Goal: Task Accomplishment & Management: Manage account settings

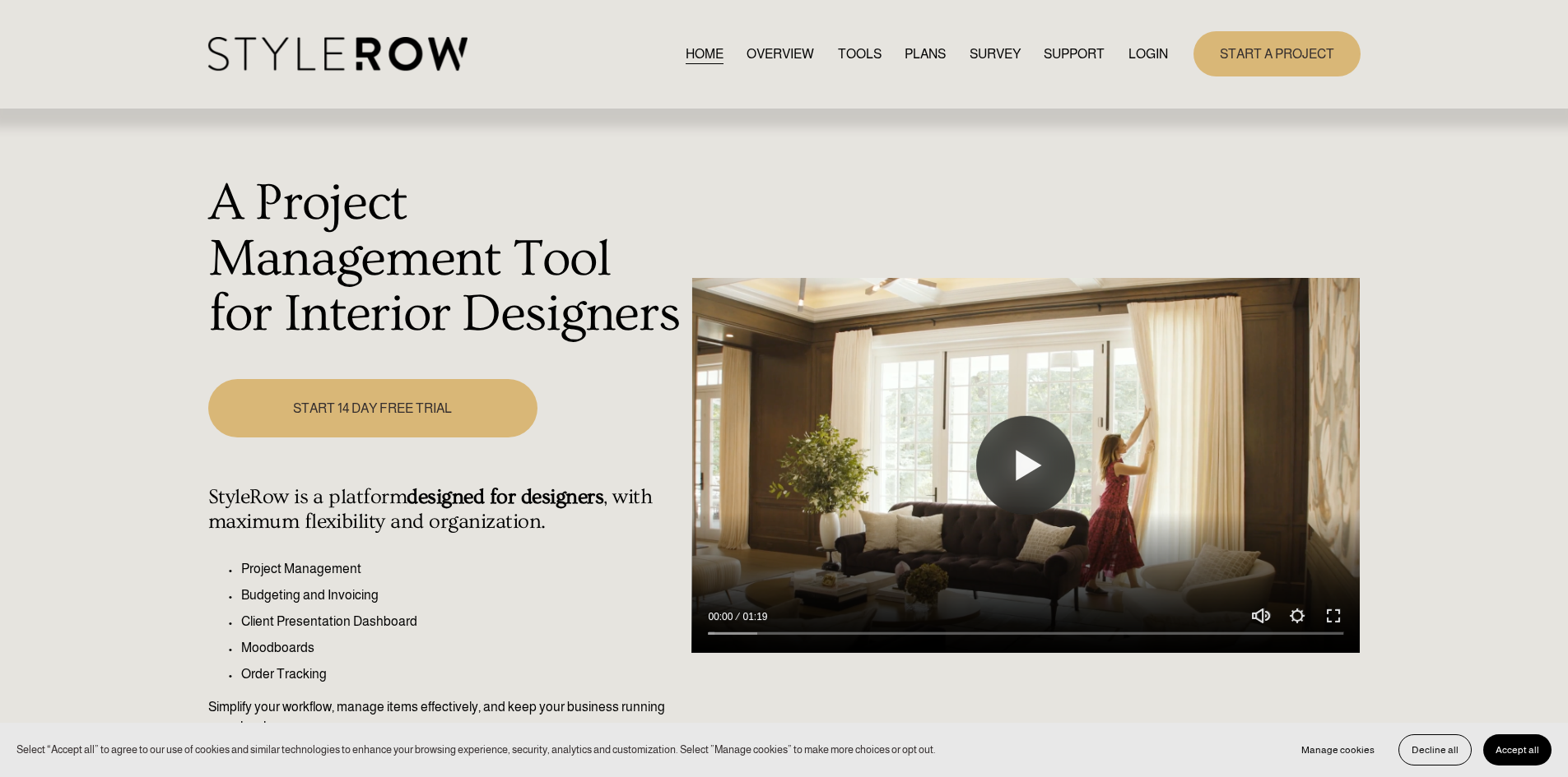
click at [1144, 46] on link "LOGIN" at bounding box center [1148, 53] width 39 height 23
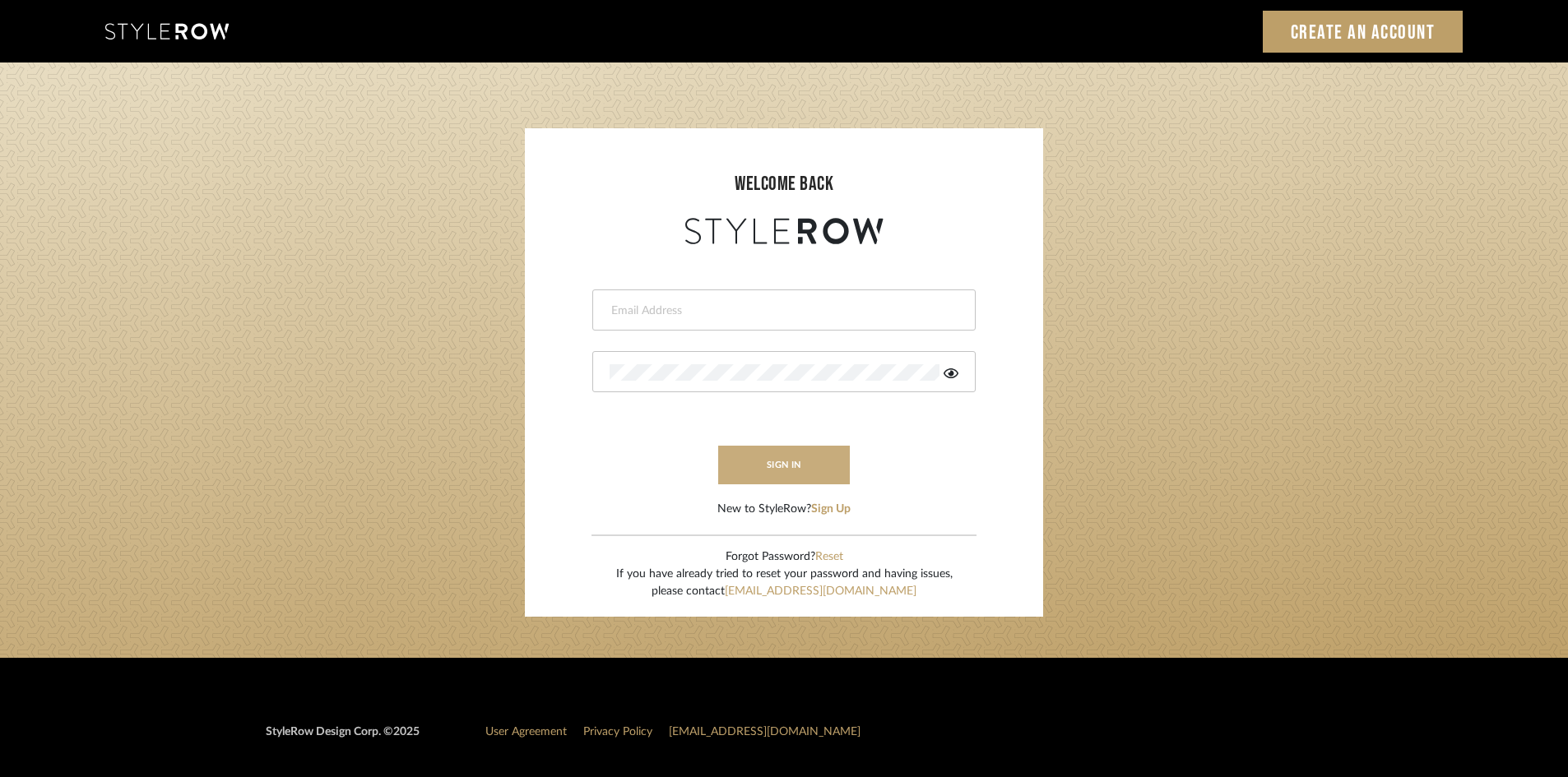
type input "lewisrosedesign@gmail.com"
click at [785, 461] on button "sign in" at bounding box center [784, 465] width 132 height 38
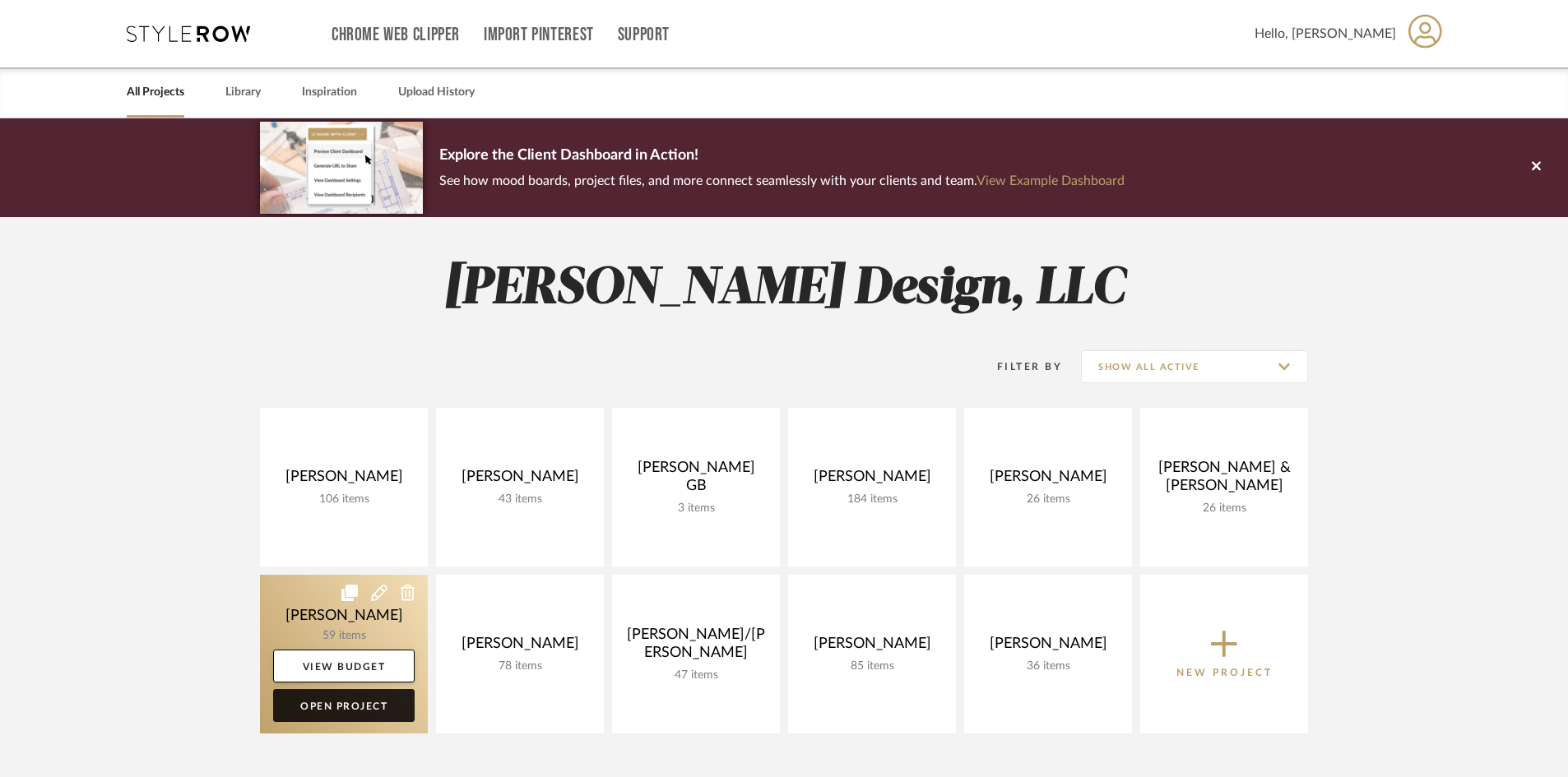
click at [373, 709] on link "Open Project" at bounding box center [343, 705] width 141 height 33
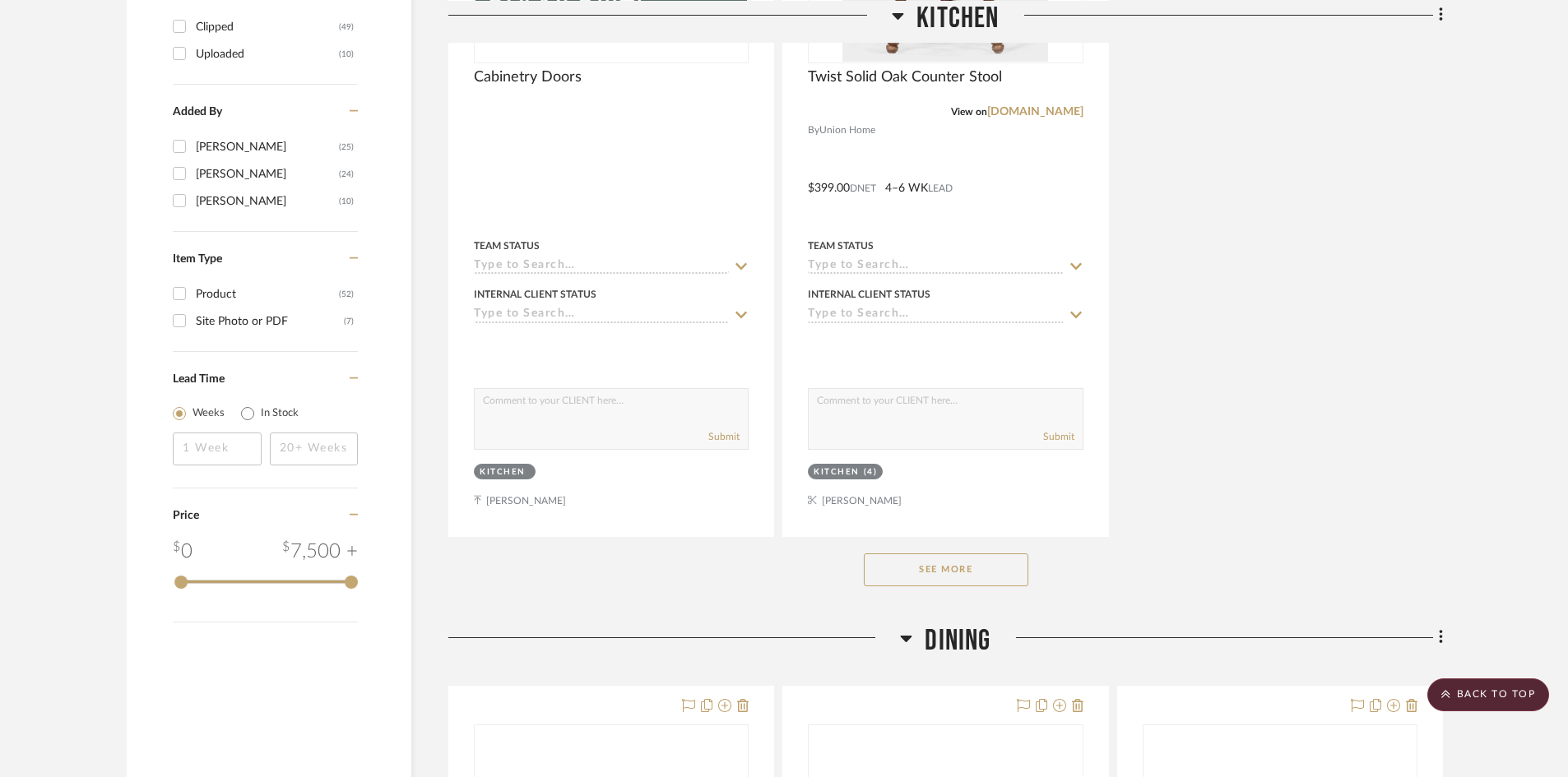
scroll to position [2139, 0]
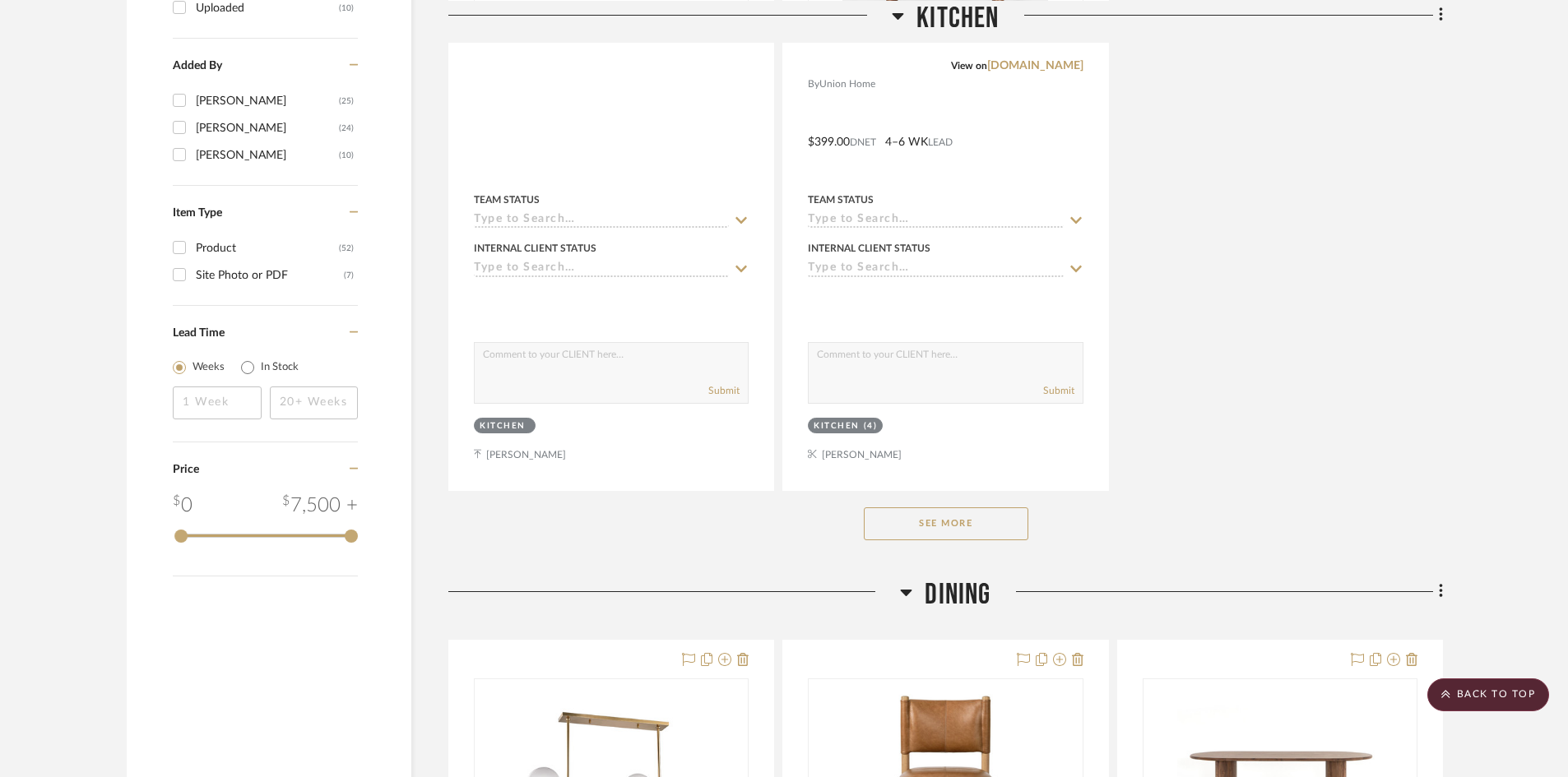
click at [927, 531] on button "See More" at bounding box center [946, 523] width 165 height 33
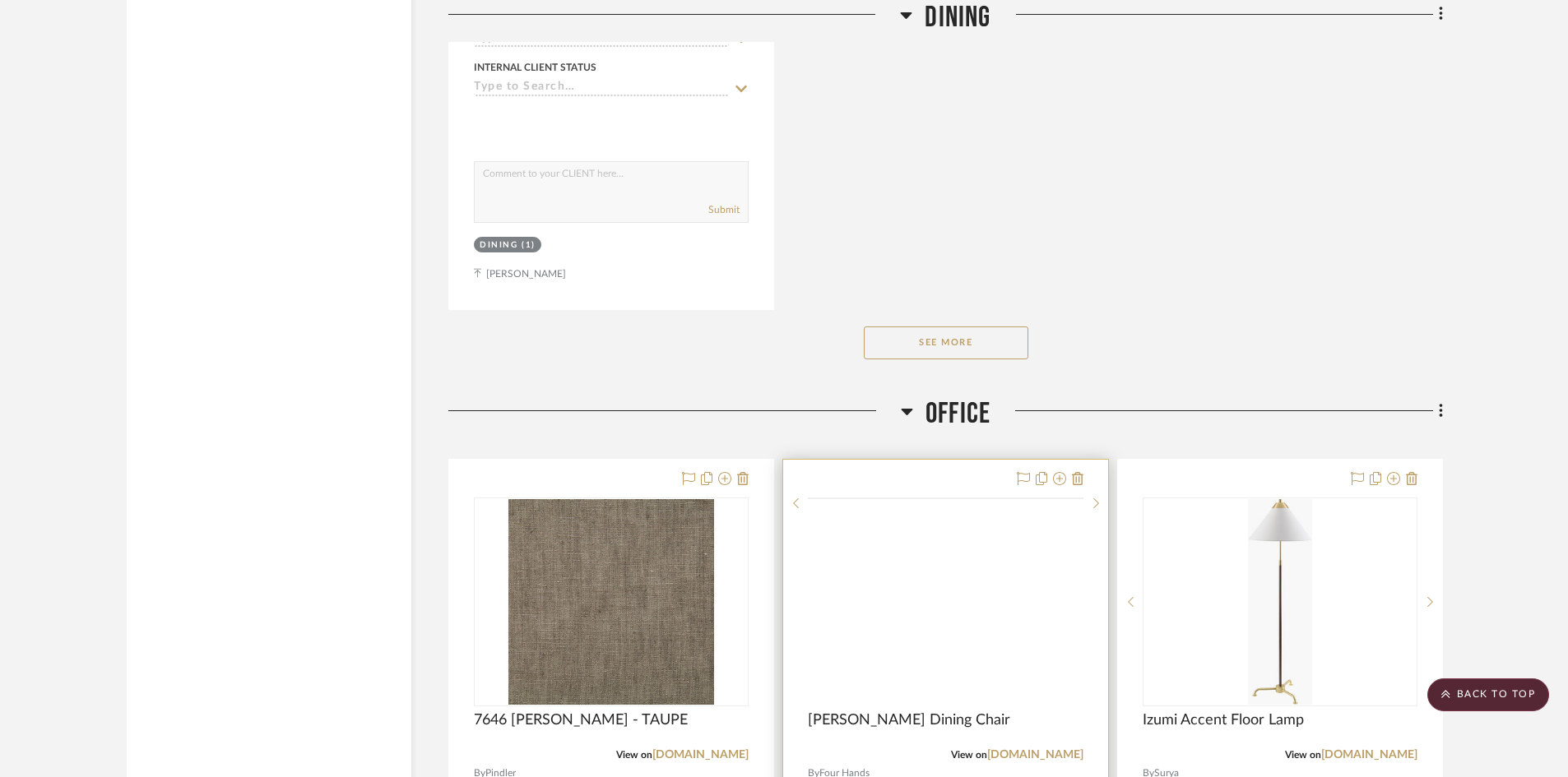
scroll to position [4853, 0]
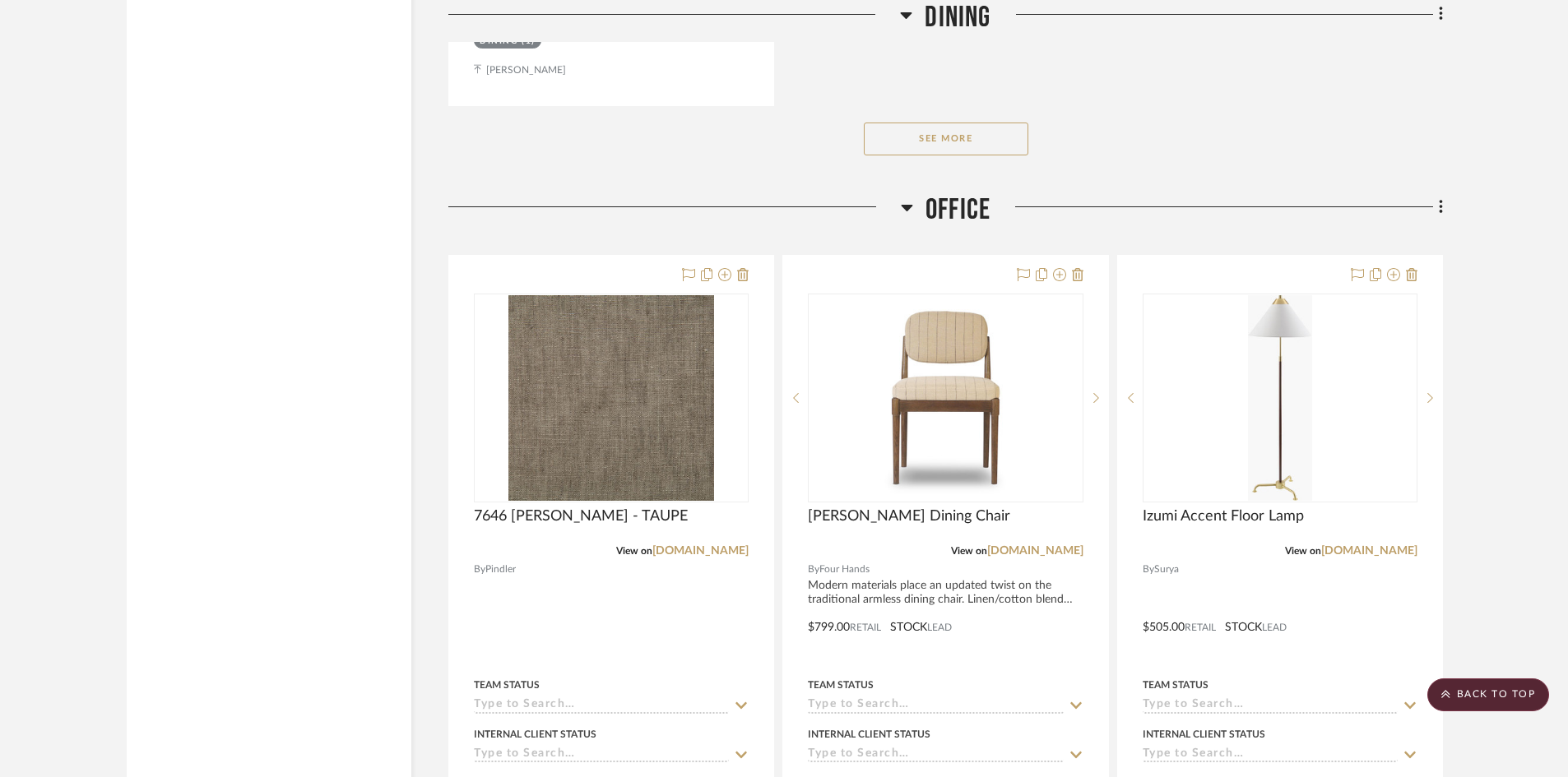
click at [931, 135] on button "See More" at bounding box center [946, 139] width 165 height 33
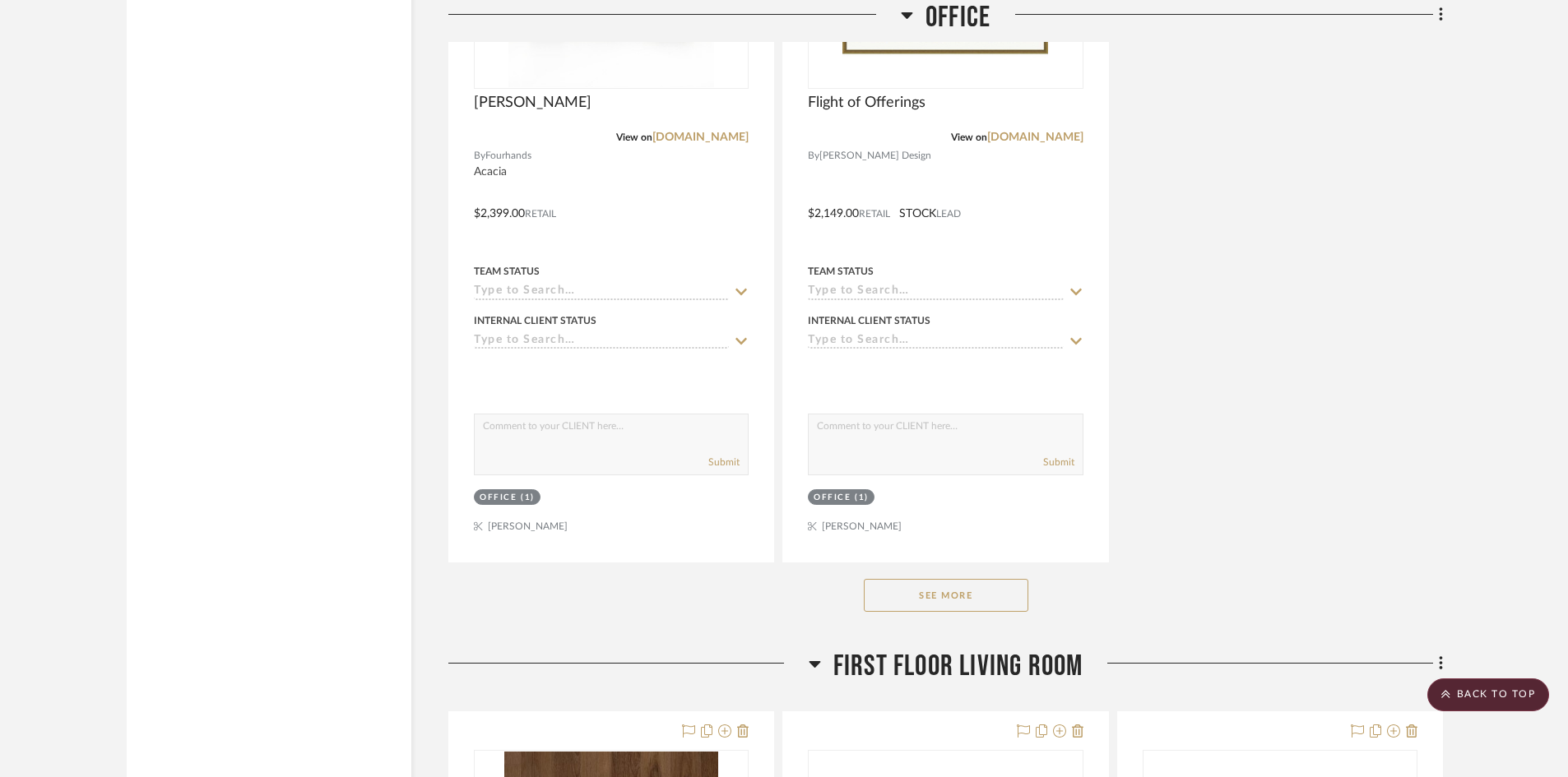
scroll to position [6909, 0]
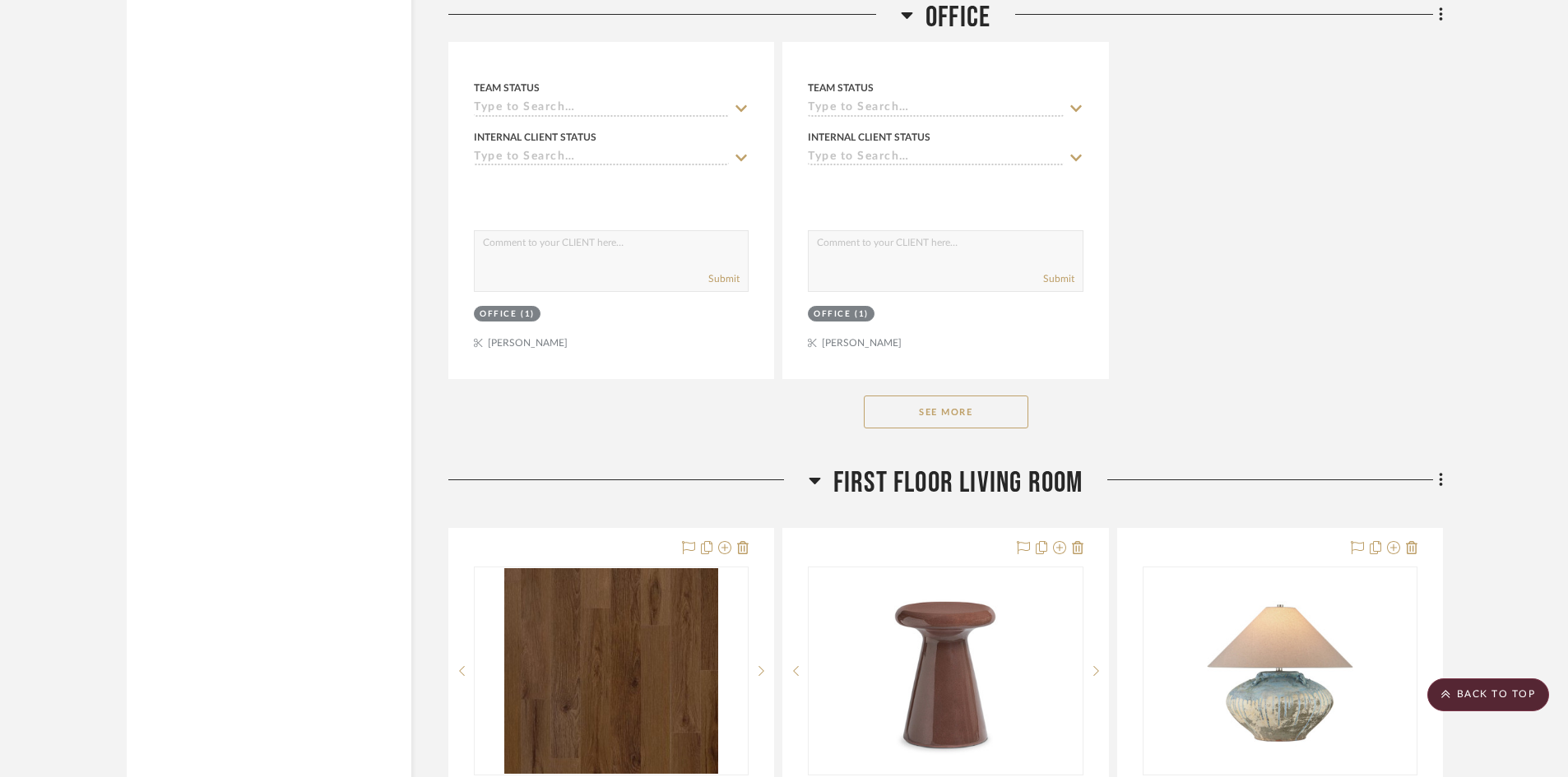
click at [967, 414] on button "See More" at bounding box center [946, 412] width 165 height 33
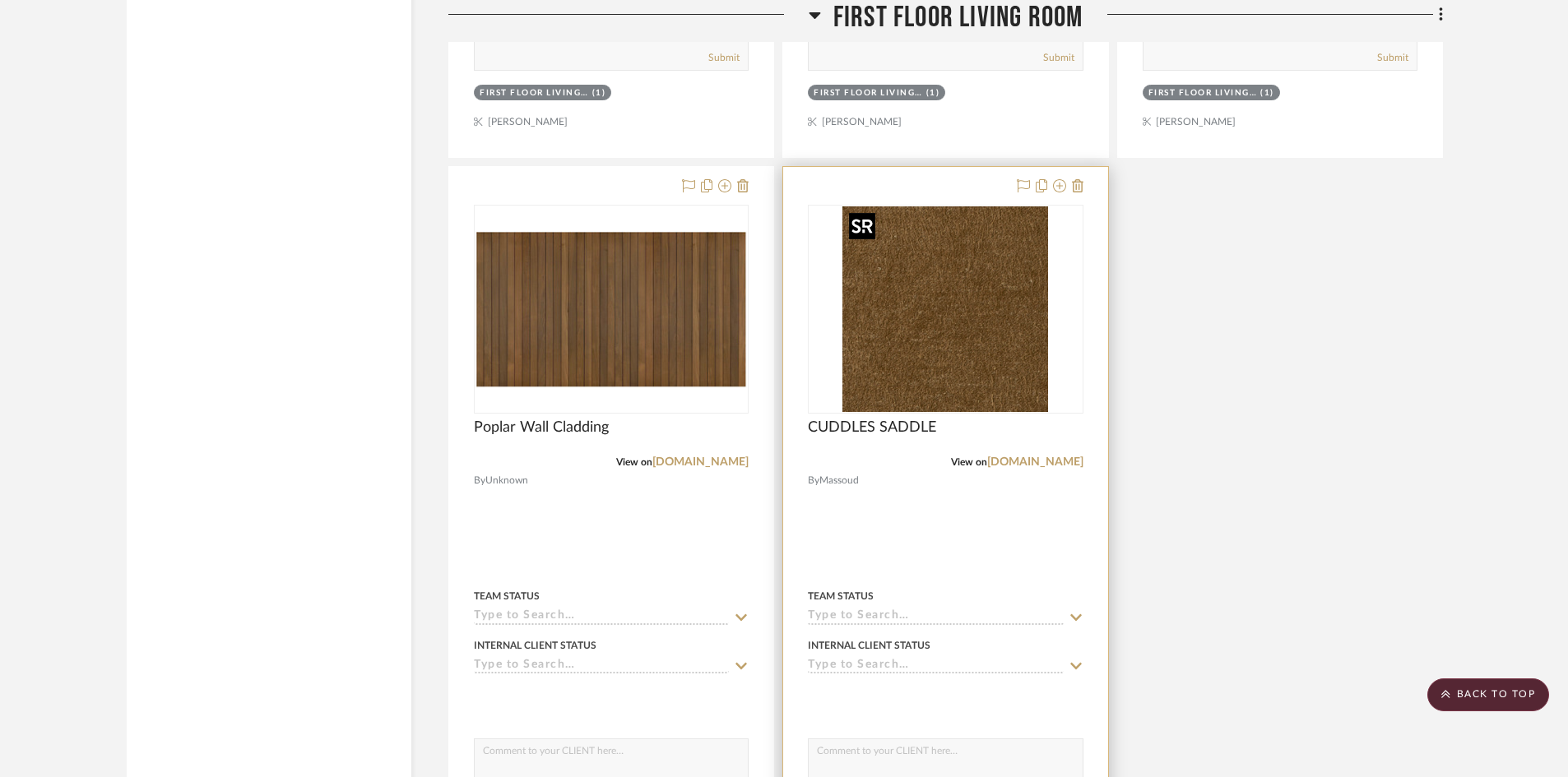
scroll to position [9130, 0]
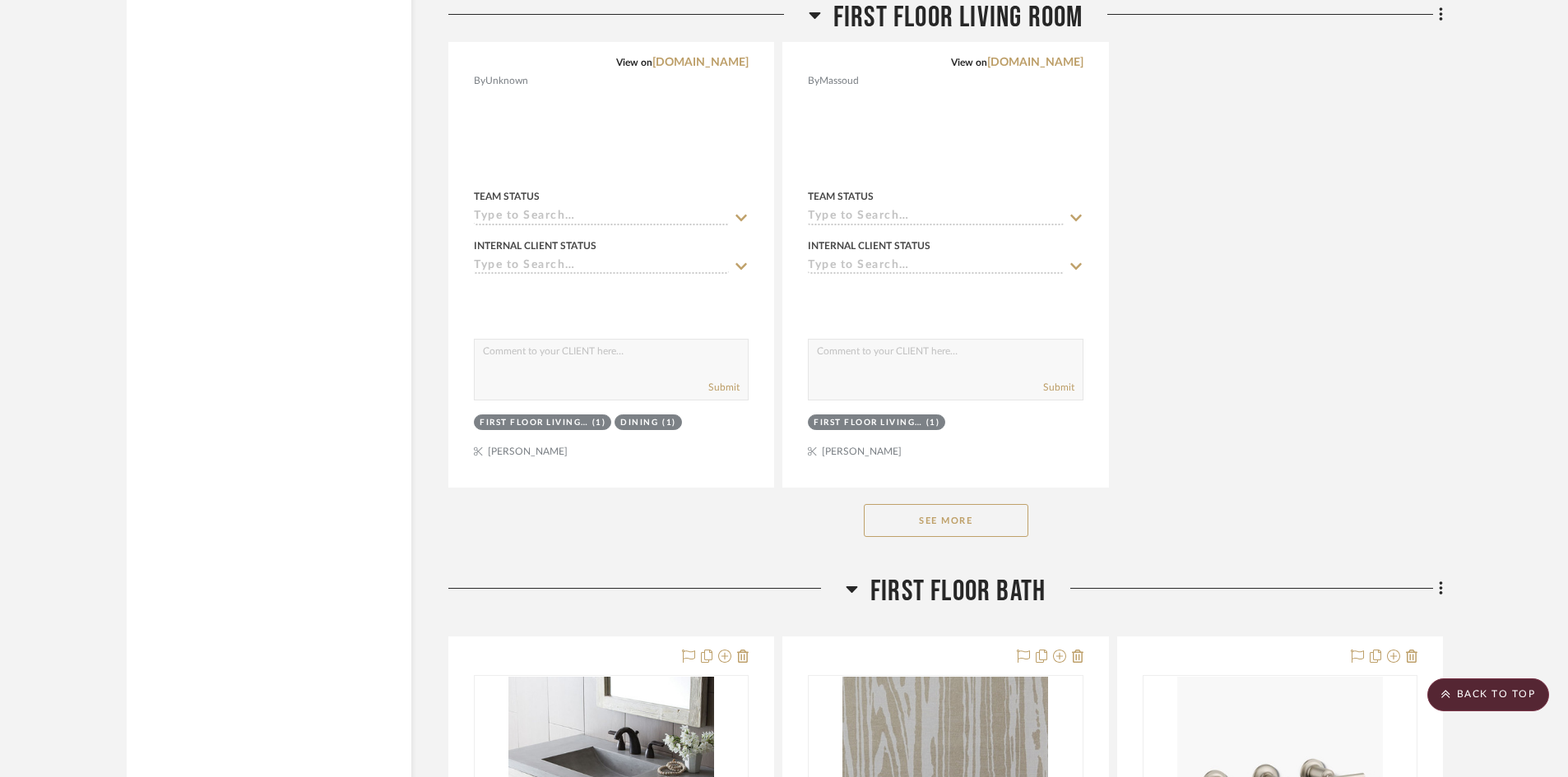
click at [988, 532] on button "See More" at bounding box center [946, 521] width 165 height 33
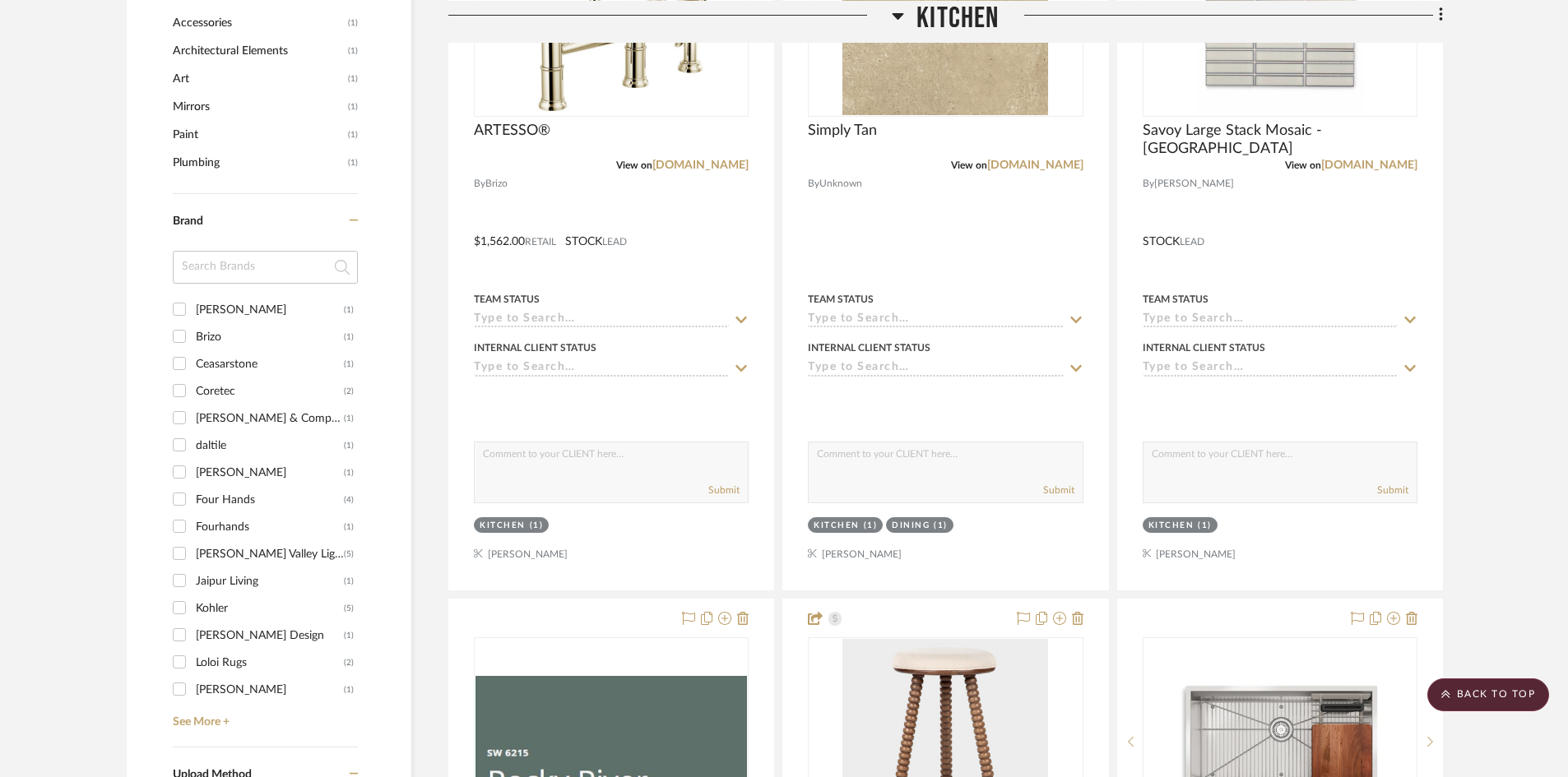
scroll to position [0, 0]
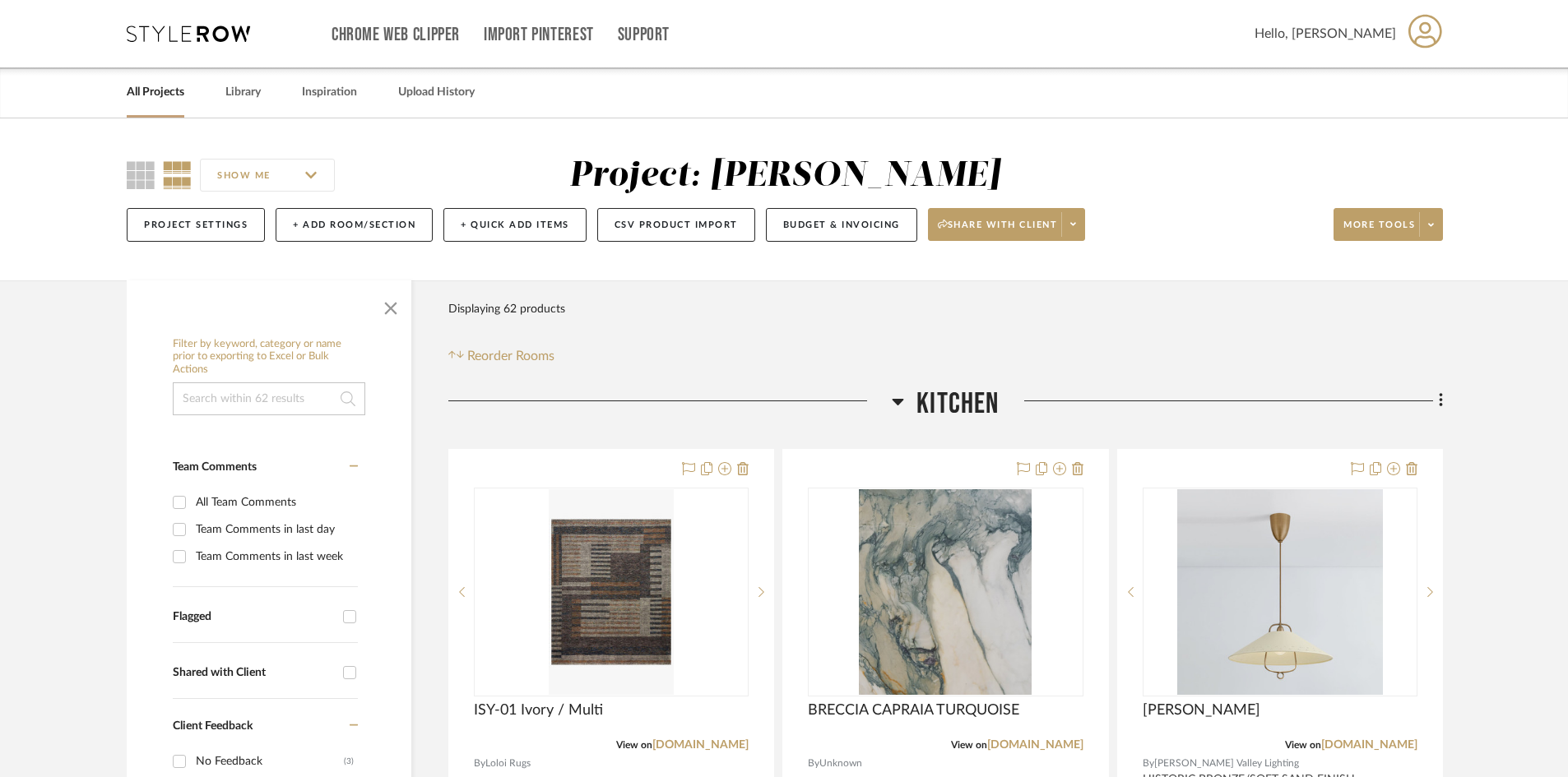
click at [185, 22] on div "Chrome Web Clipper Import Pinterest Support All Projects Library Inspiration Up…" at bounding box center [784, 33] width 1316 height 68
click at [191, 28] on icon at bounding box center [189, 34] width 124 height 17
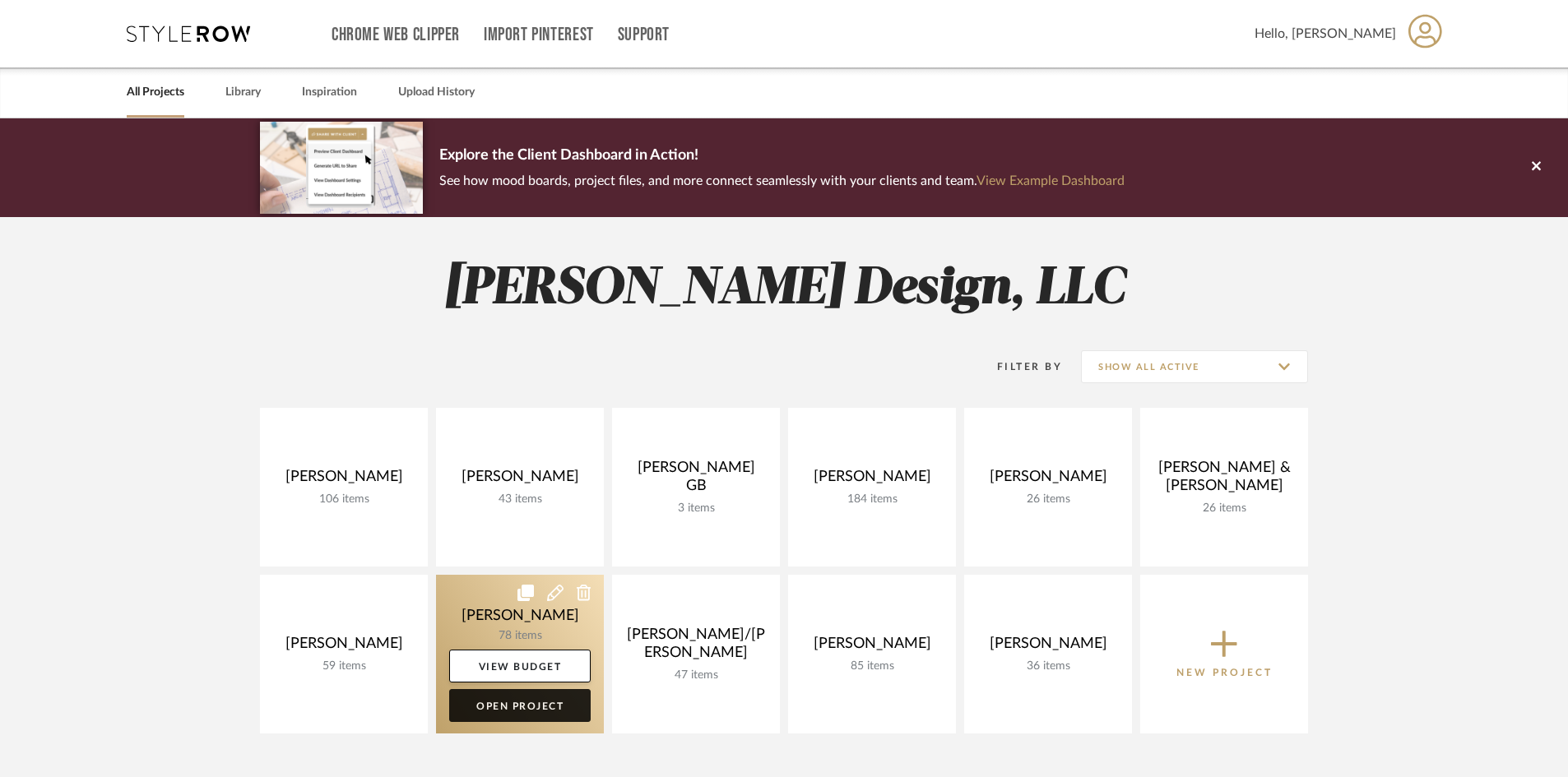
click at [555, 710] on link "Open Project" at bounding box center [520, 705] width 141 height 33
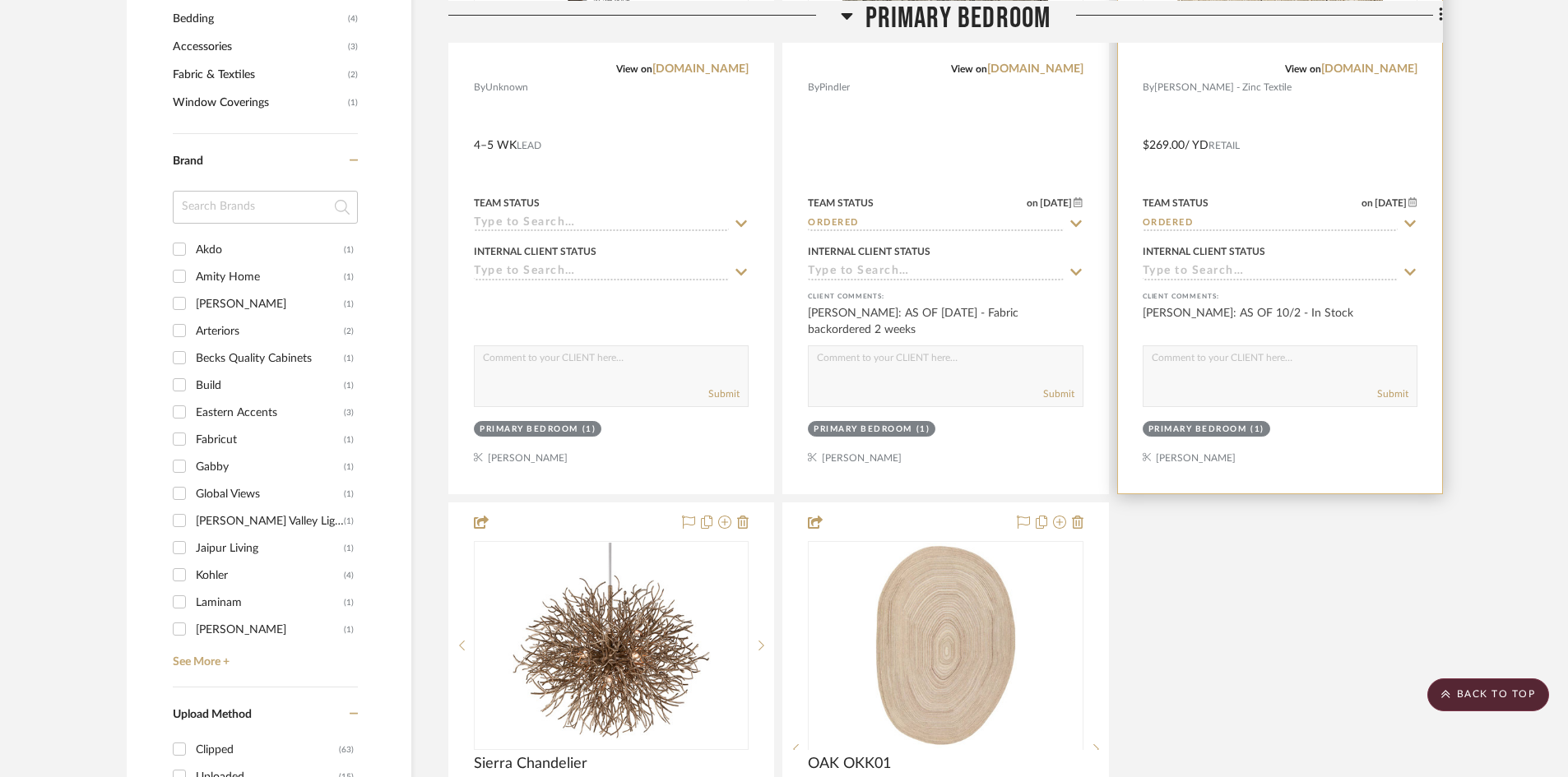
scroll to position [1234, 0]
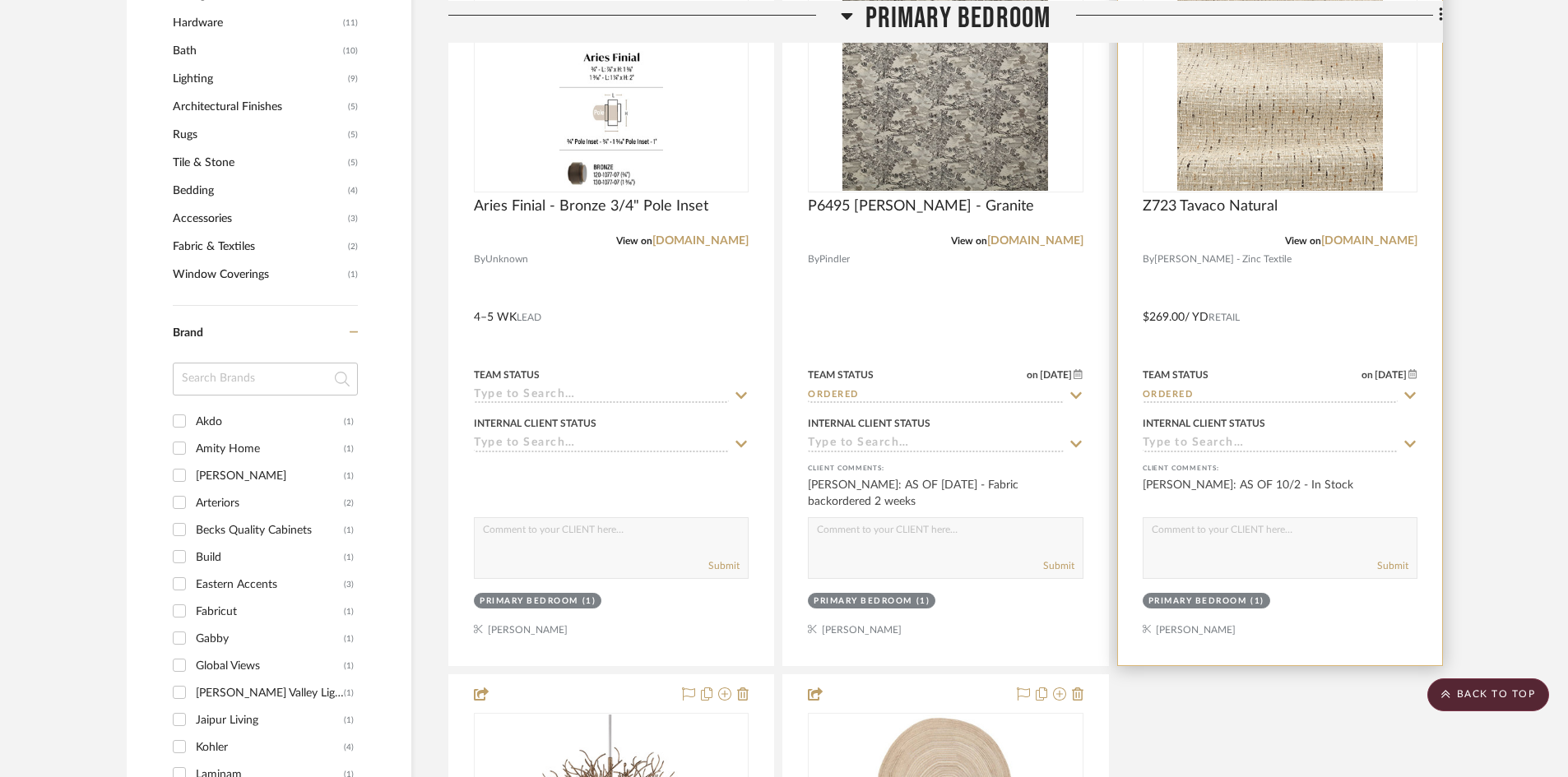
click at [1410, 399] on icon at bounding box center [1410, 396] width 15 height 13
click at [1409, 396] on icon at bounding box center [1410, 396] width 8 height 8
type input "10/8/2025"
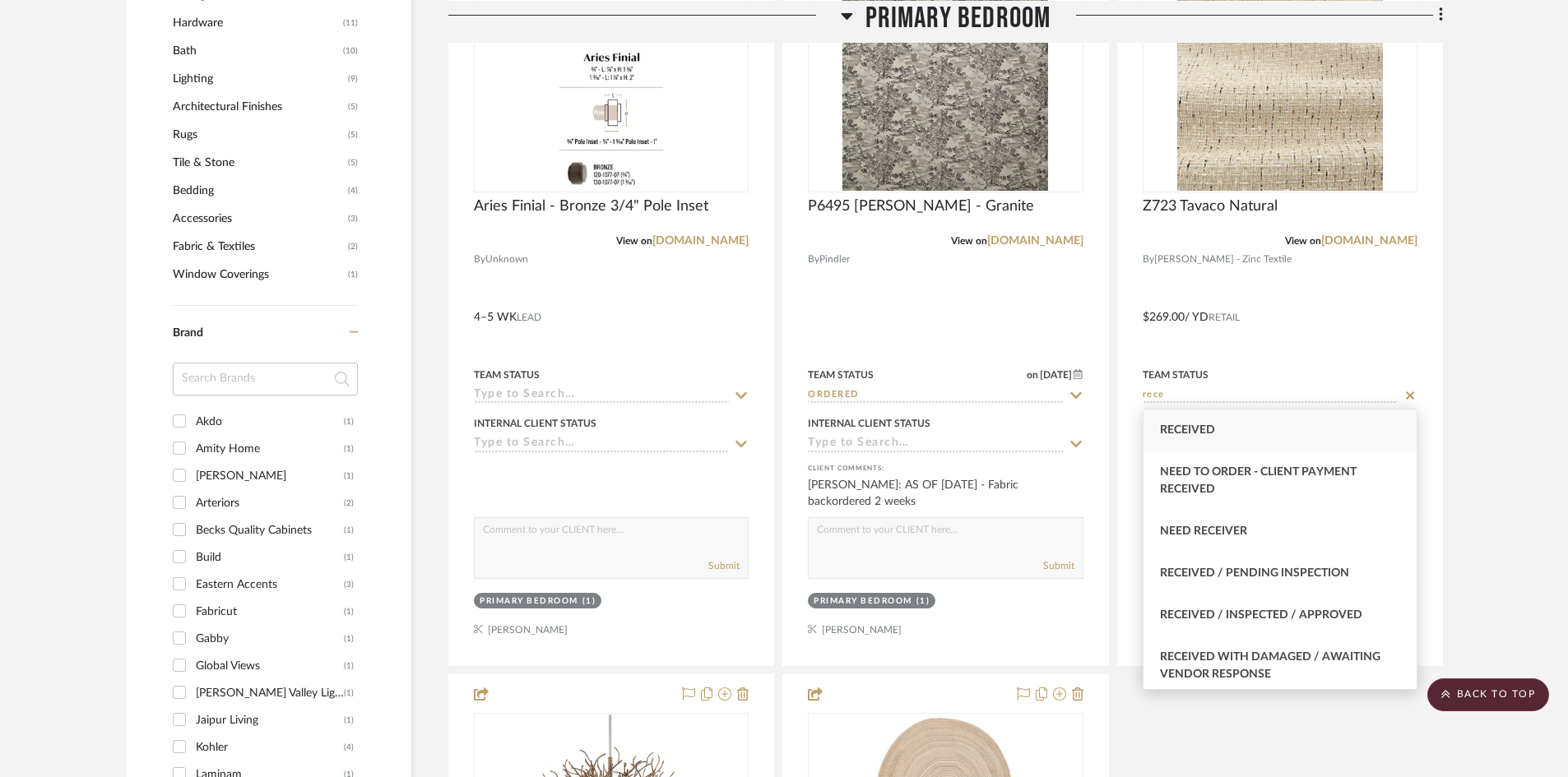
click at [1225, 425] on div "Received" at bounding box center [1279, 430] width 273 height 42
type input "Received"
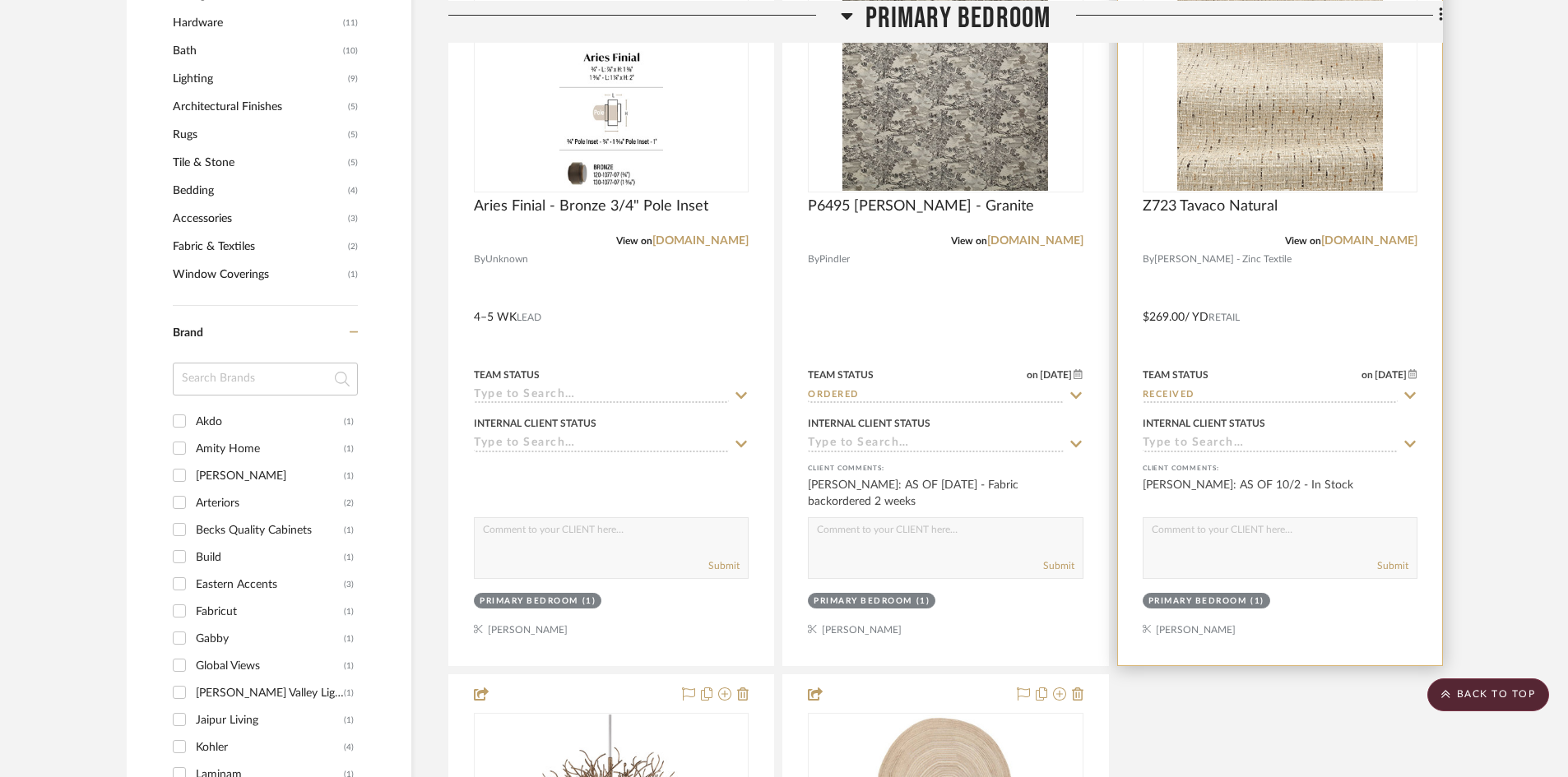
click at [1234, 546] on textarea at bounding box center [1279, 533] width 273 height 31
type textarea "10/8 - Fabric received at Lewis Rose"
click at [1398, 563] on button "Submit" at bounding box center [1392, 566] width 31 height 15
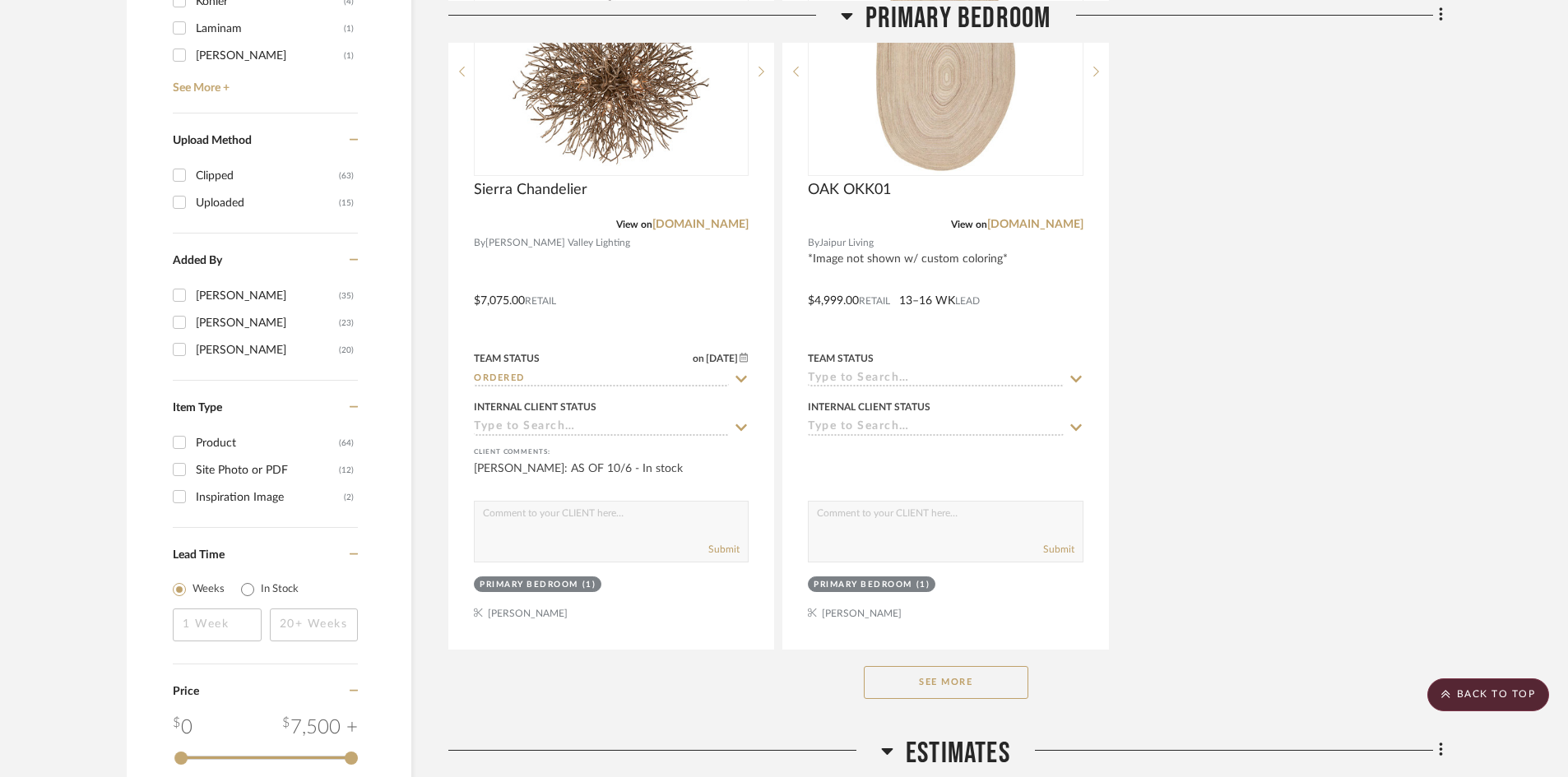
scroll to position [2139, 0]
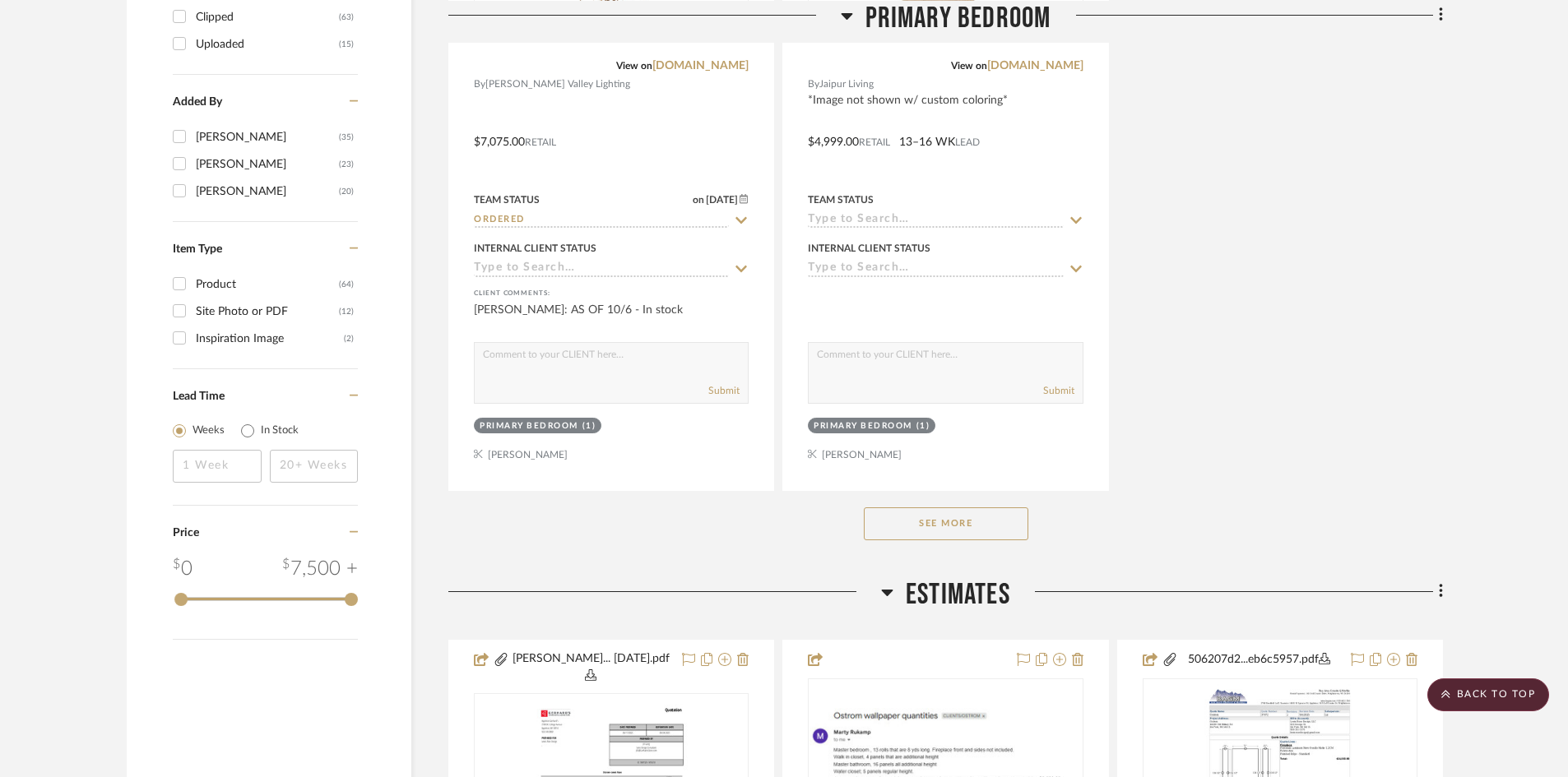
click at [968, 517] on button "See More" at bounding box center [946, 523] width 165 height 33
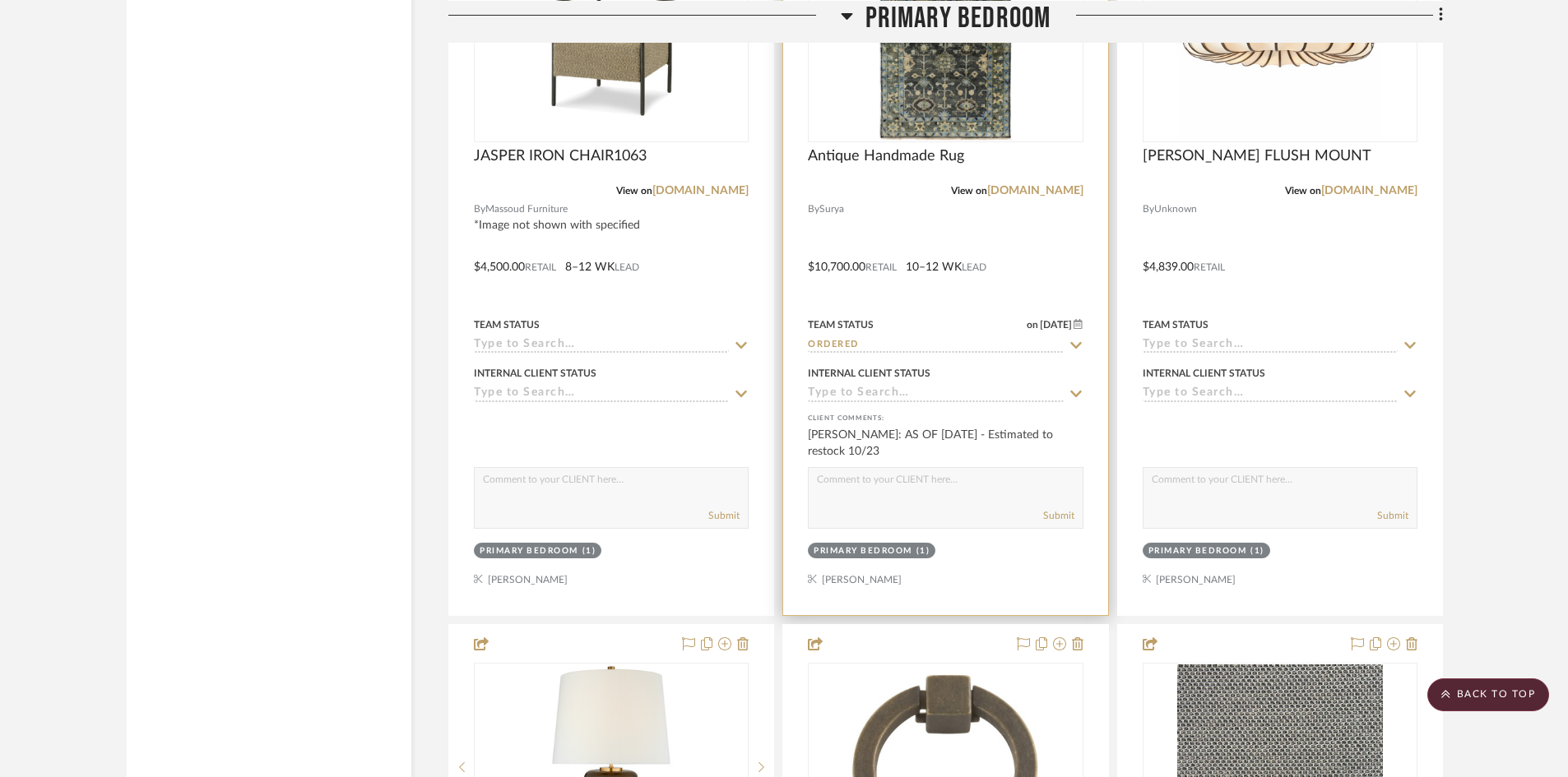
scroll to position [4113, 0]
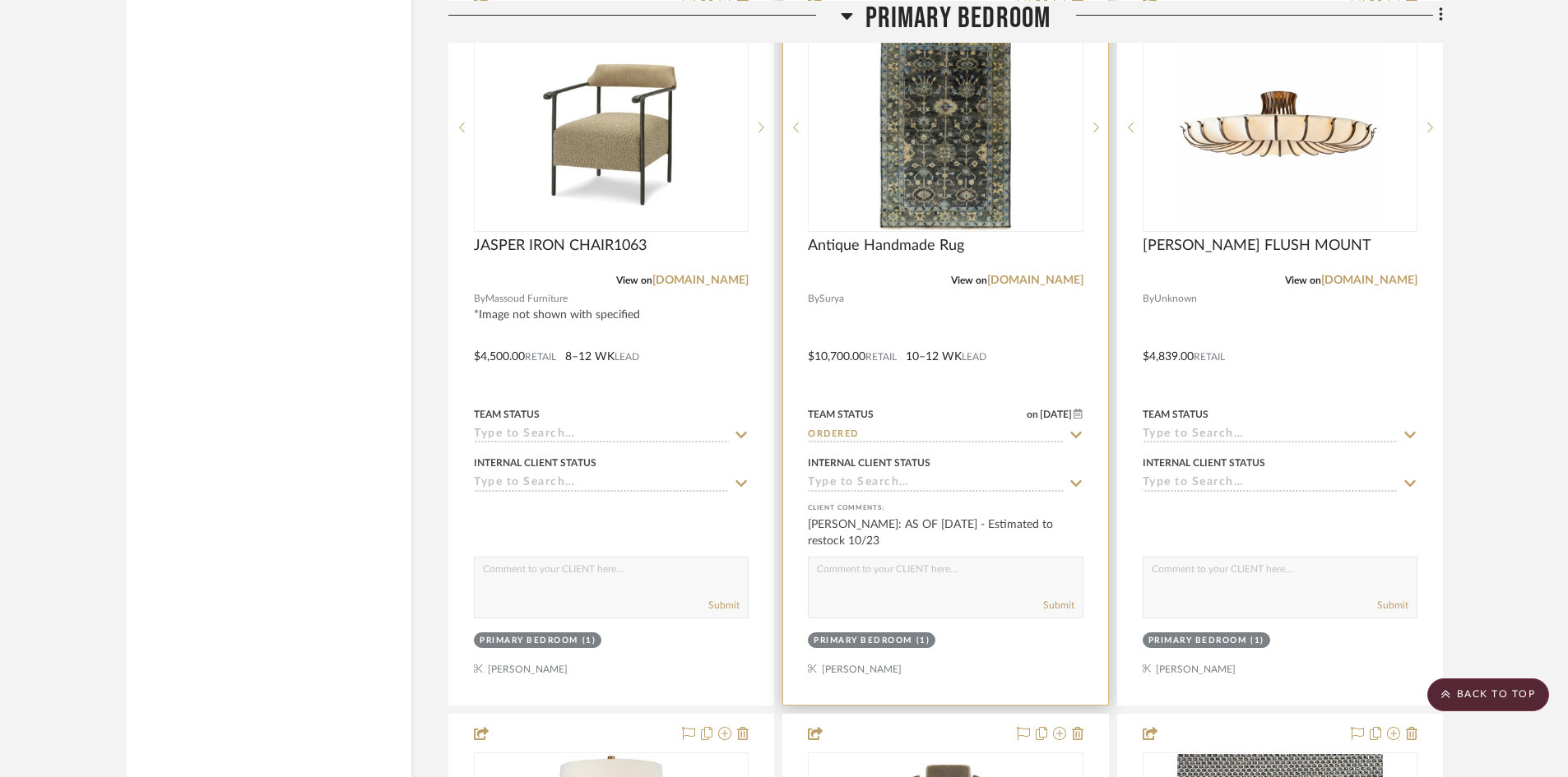
click at [1077, 436] on icon at bounding box center [1076, 435] width 12 height 7
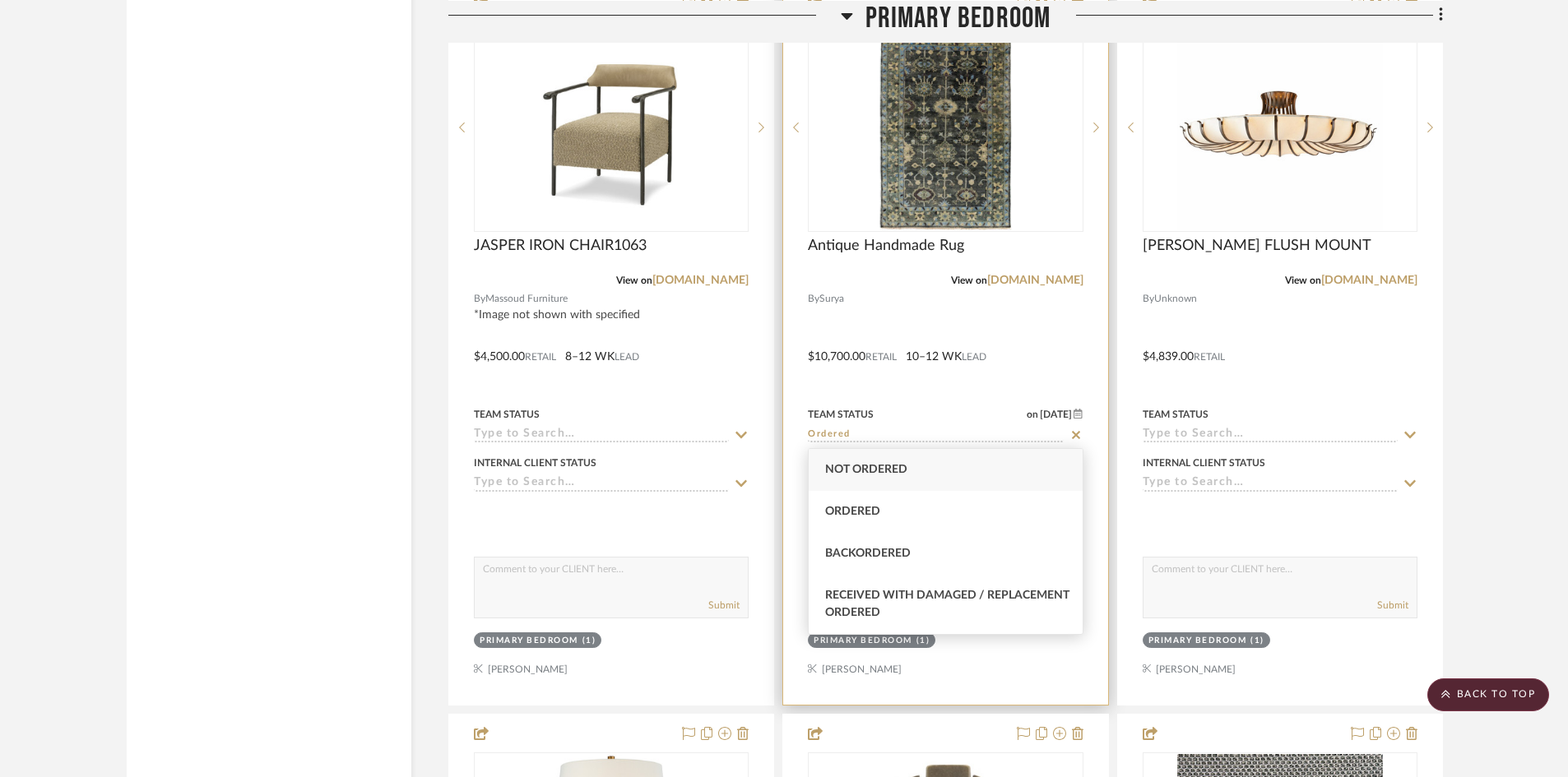
click at [1077, 435] on icon at bounding box center [1076, 435] width 8 height 8
type input "10/8/2025"
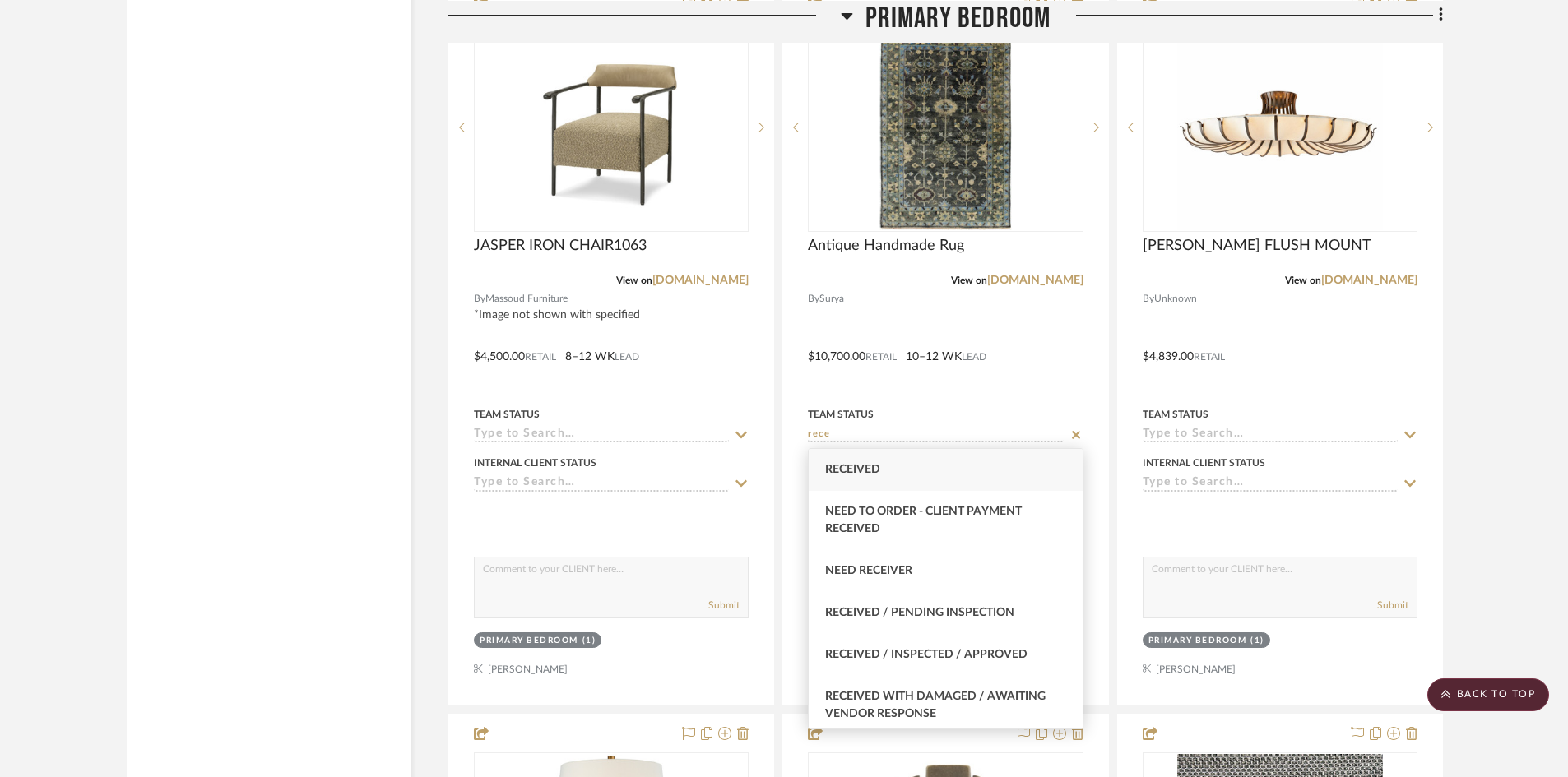
click at [865, 470] on span "Received" at bounding box center [852, 470] width 55 height 12
type input "Received"
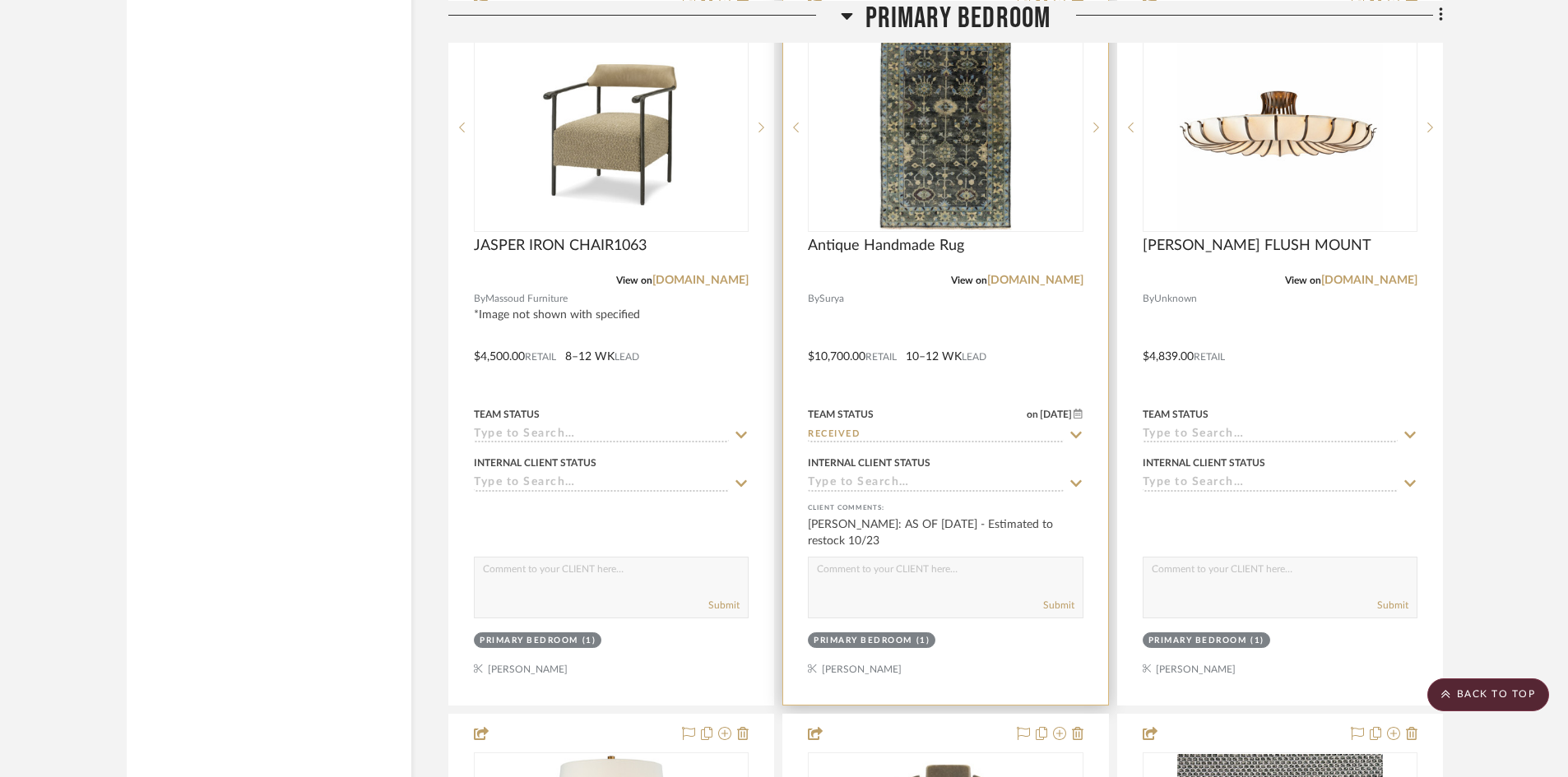
click at [954, 584] on textarea at bounding box center [945, 573] width 273 height 31
type textarea "10/8 - Received at Lewis Rose"
click at [1062, 606] on button "Submit" at bounding box center [1058, 606] width 31 height 15
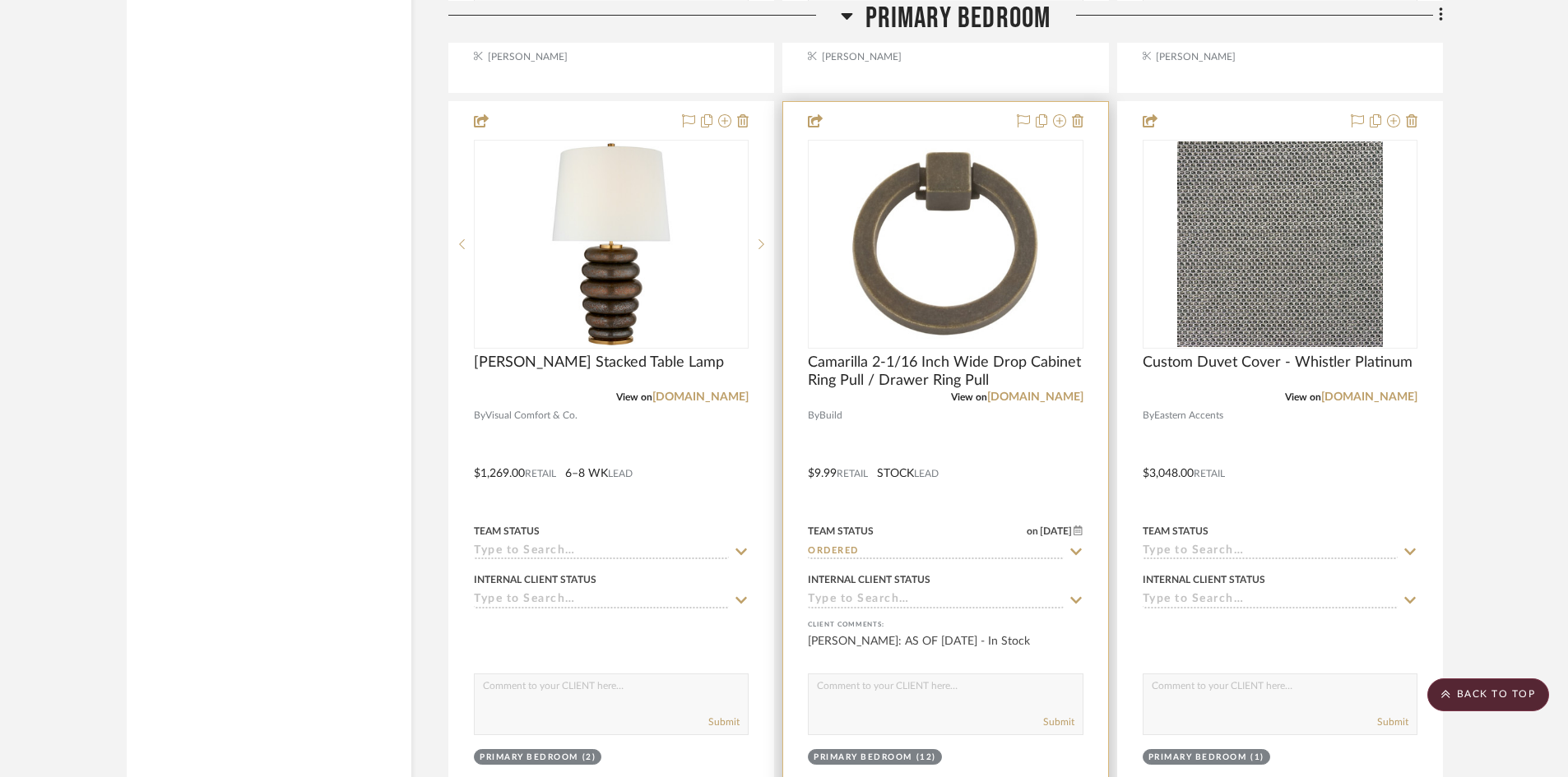
scroll to position [4853, 0]
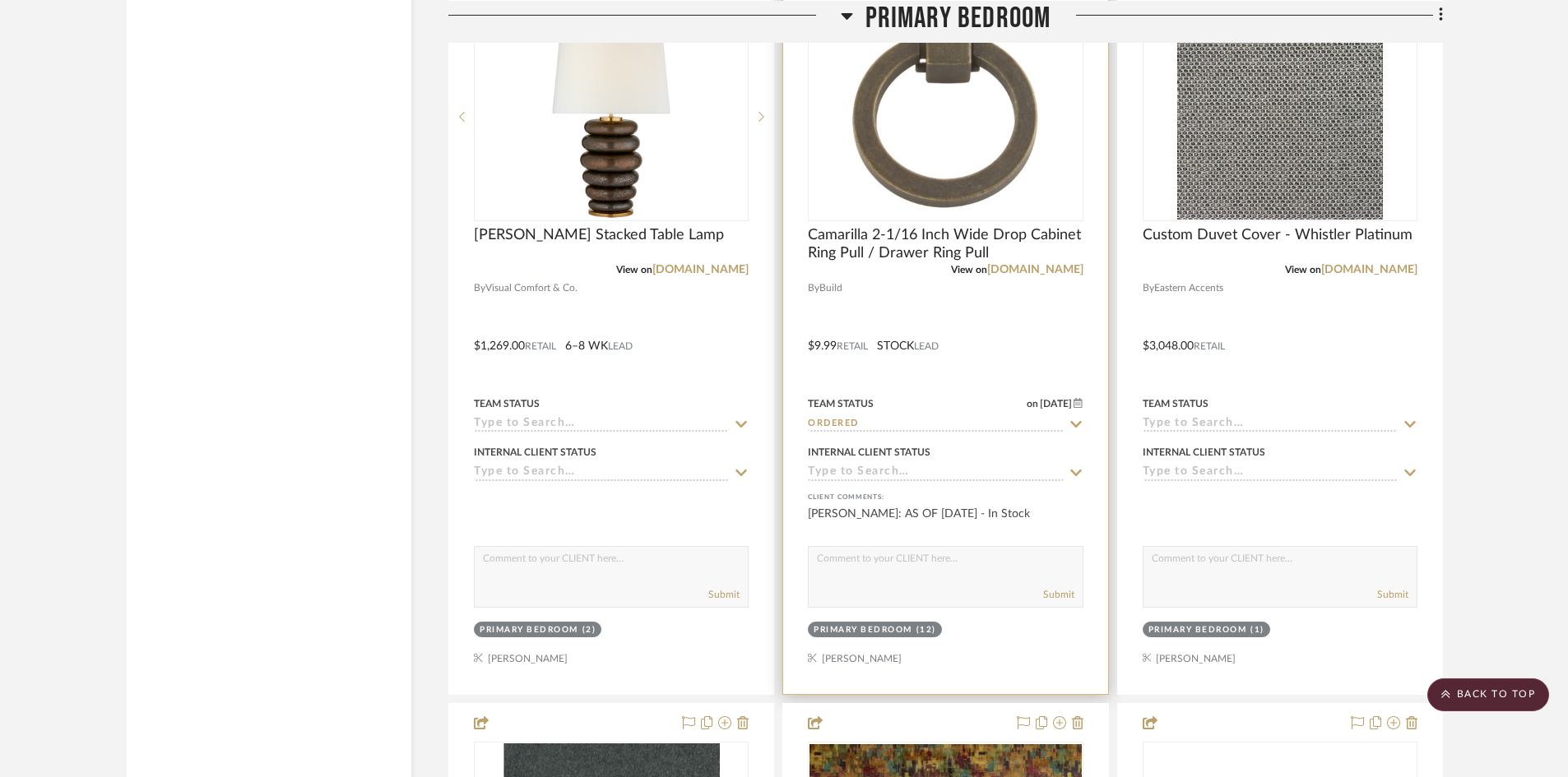
click at [1078, 424] on icon at bounding box center [1076, 424] width 12 height 7
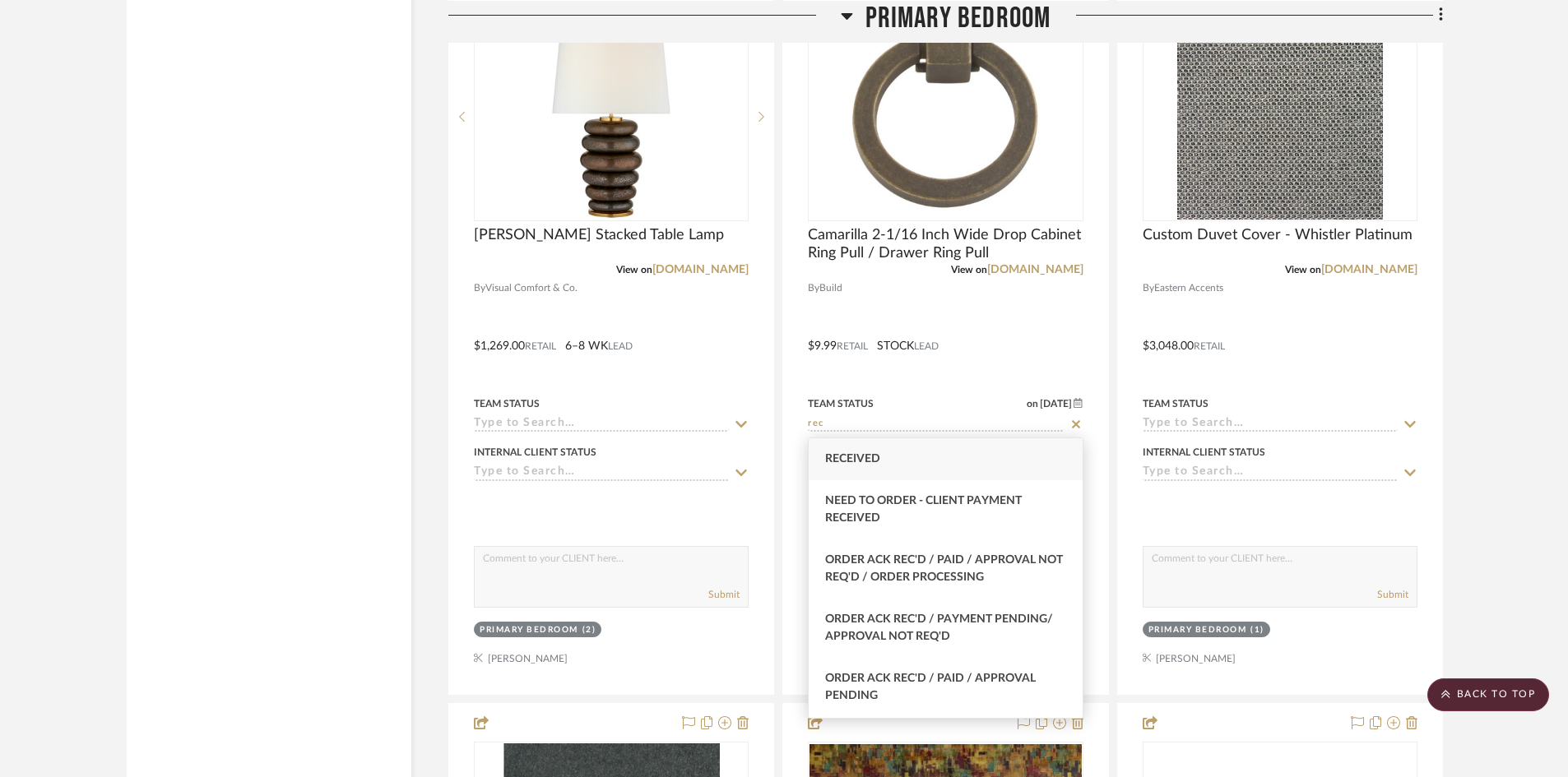
type input "rec"
click at [891, 461] on div "Received" at bounding box center [945, 460] width 273 height 42
type input "10/8/2025"
type input "Received"
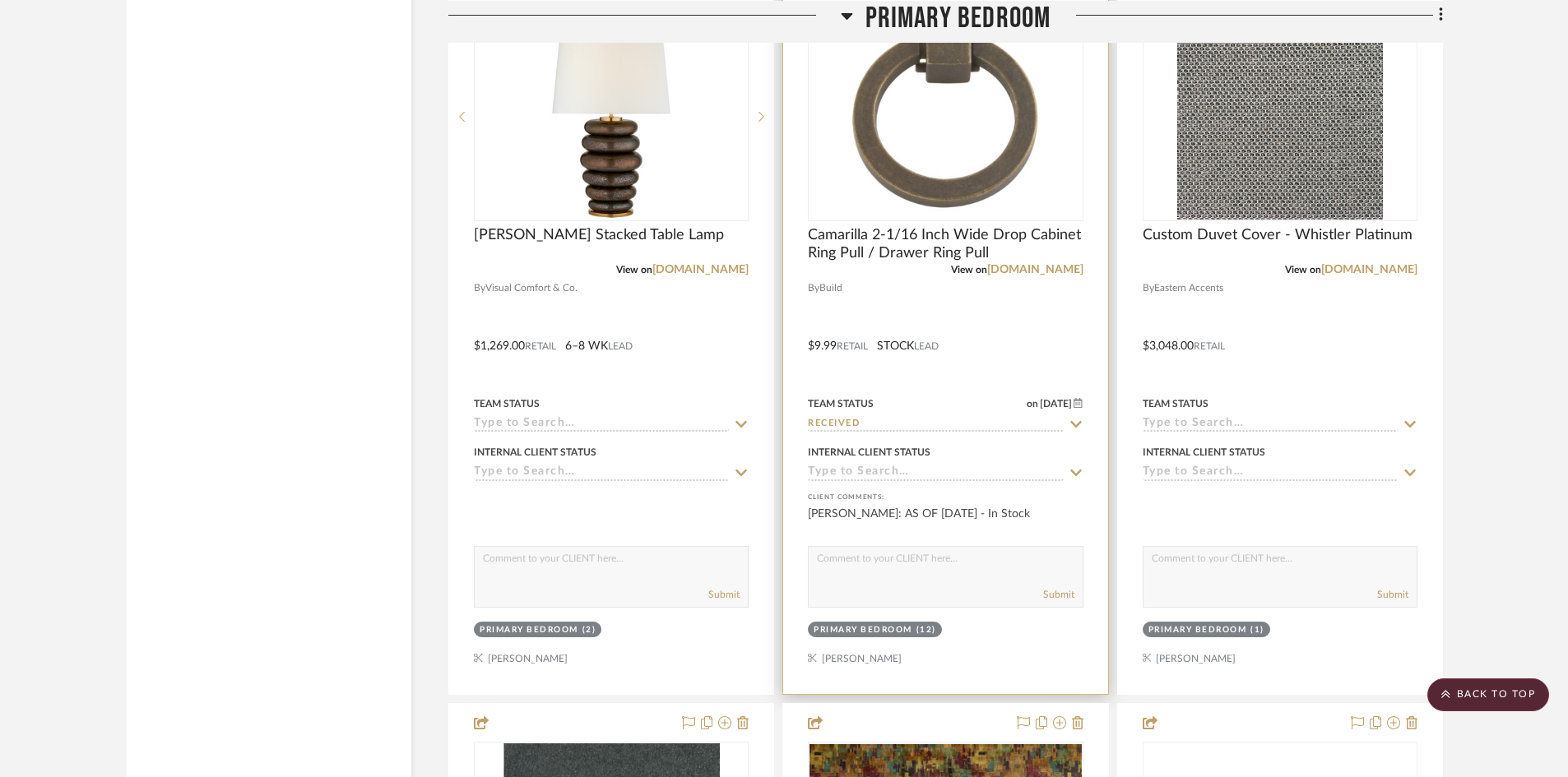
click at [830, 570] on textarea at bounding box center [945, 562] width 273 height 31
type textarea "10/8 - Received at Lewis Rose"
click at [1063, 597] on button "Submit" at bounding box center [1058, 595] width 31 height 15
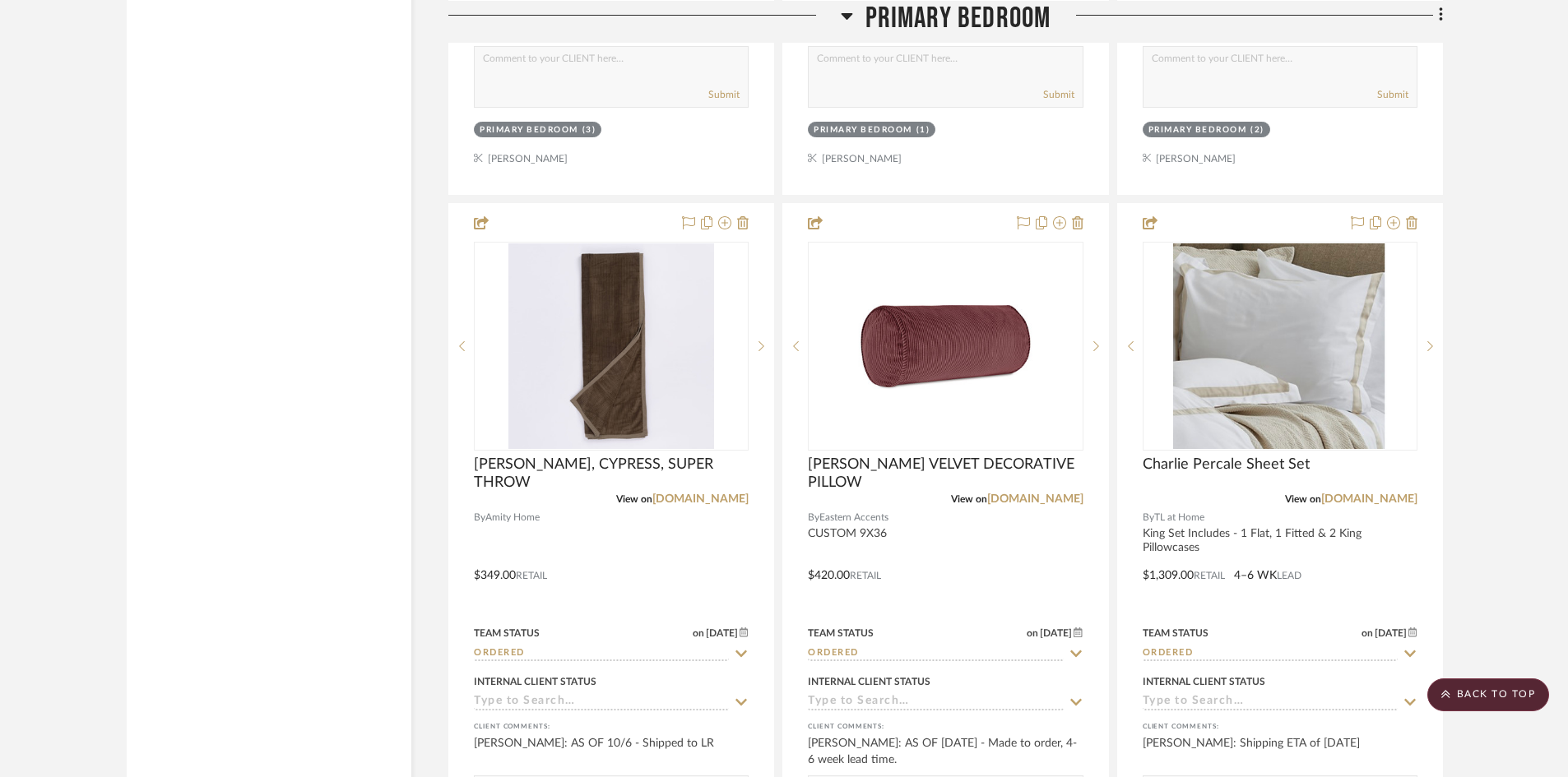
scroll to position [6334, 0]
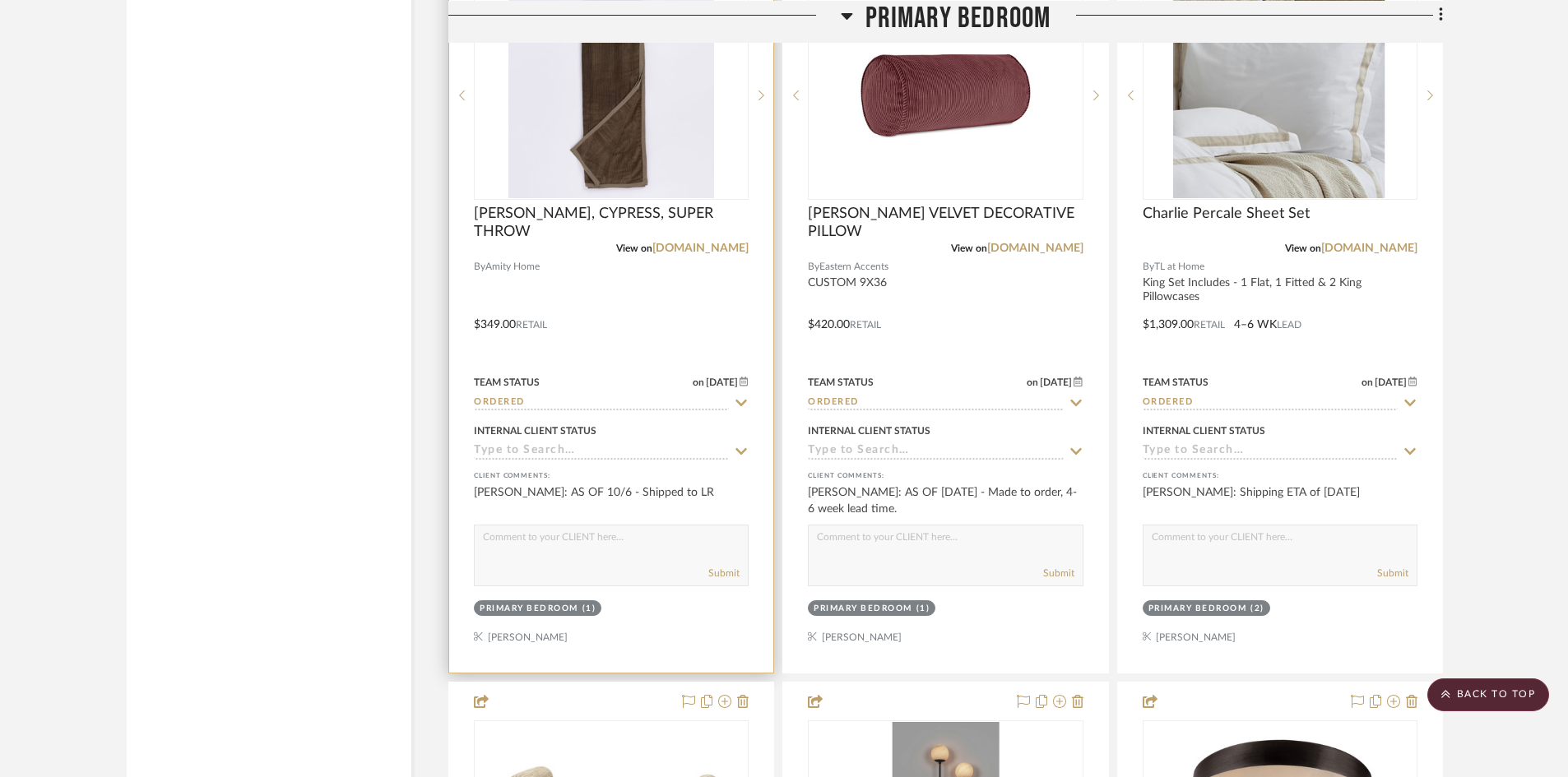
click at [742, 404] on icon at bounding box center [742, 403] width 12 height 7
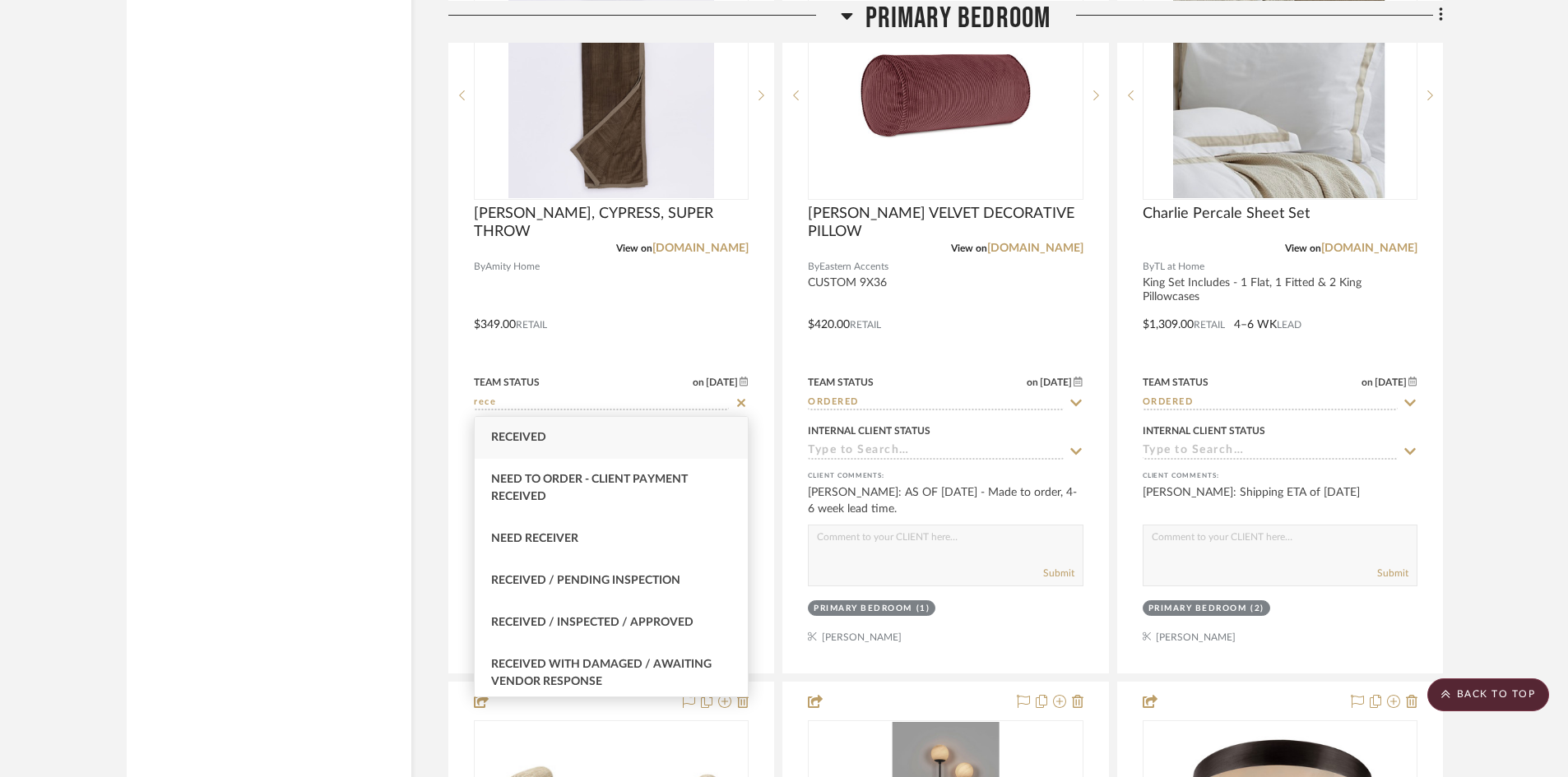
type input "rece"
click at [544, 433] on span "Received" at bounding box center [519, 438] width 55 height 12
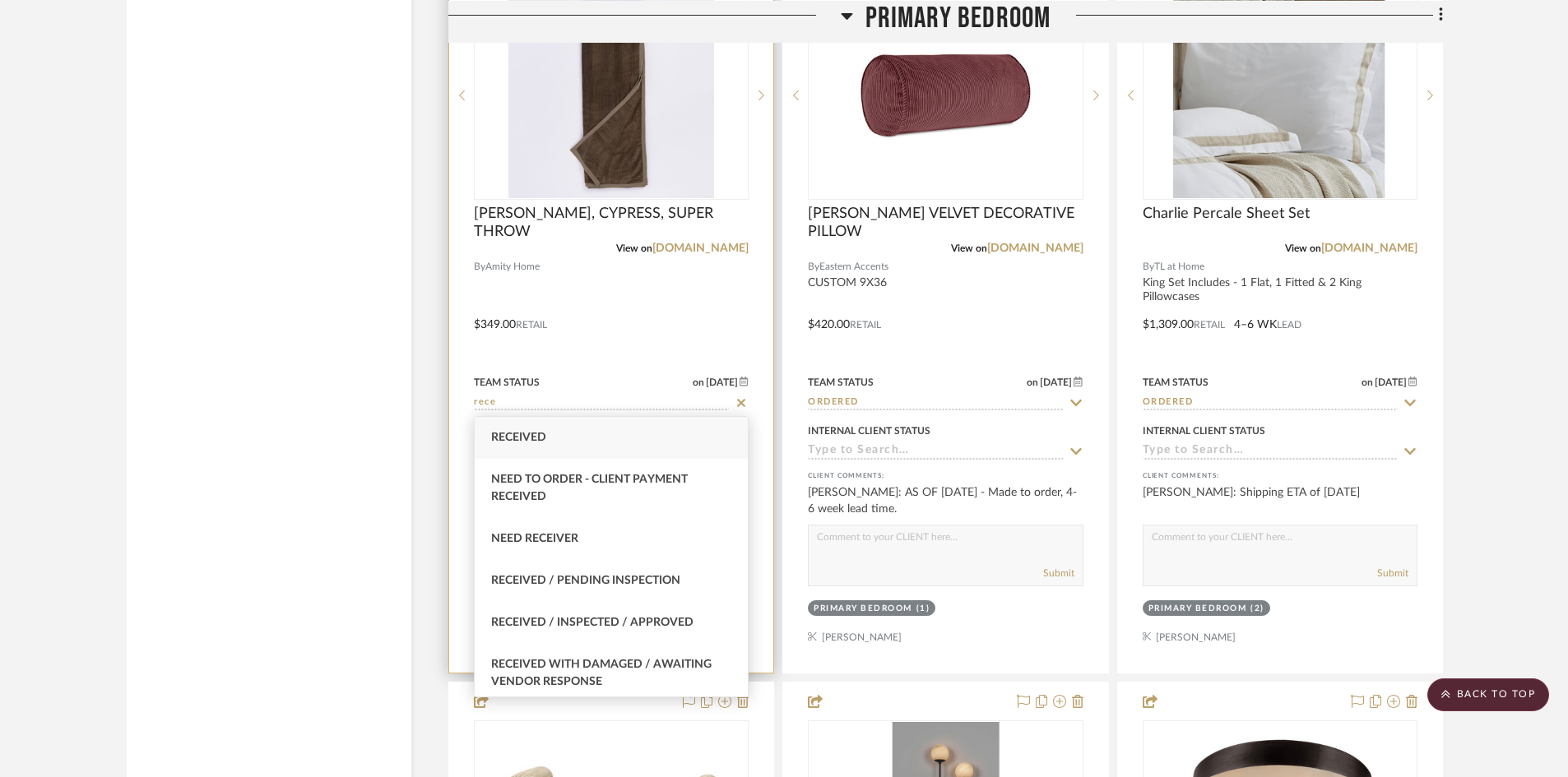
type input "10/8/2025"
type input "Received"
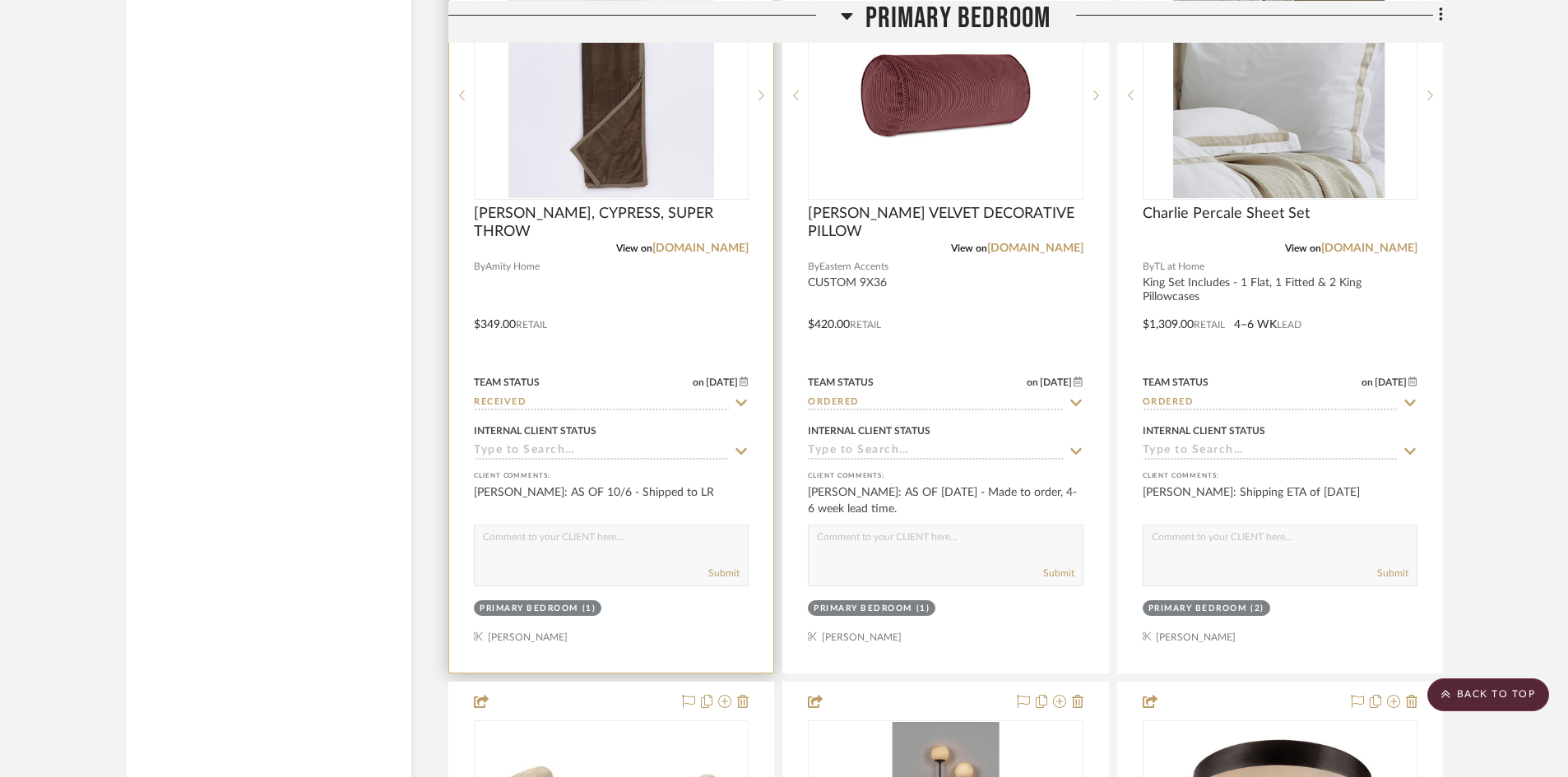
click at [566, 552] on textarea at bounding box center [611, 541] width 273 height 31
type textarea "10/8 - Received at Lewis Rose"
click at [728, 571] on button "Submit" at bounding box center [723, 573] width 31 height 15
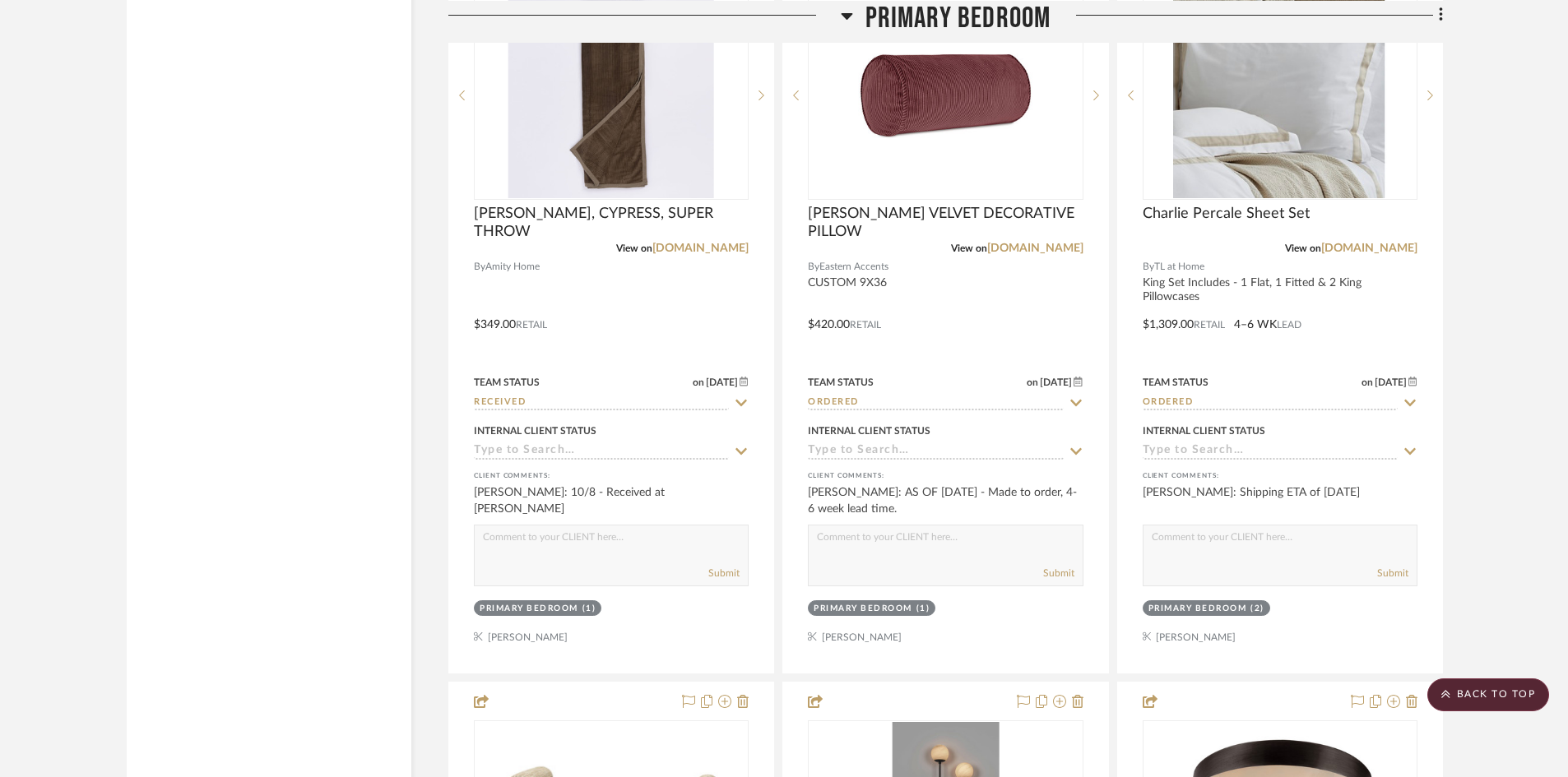
click at [1533, 413] on project-details-page "SHOW ME Project: Ostrom, Jim Project Settings + Add Room/Section + Quick Add It…" at bounding box center [784, 728] width 1568 height 13887
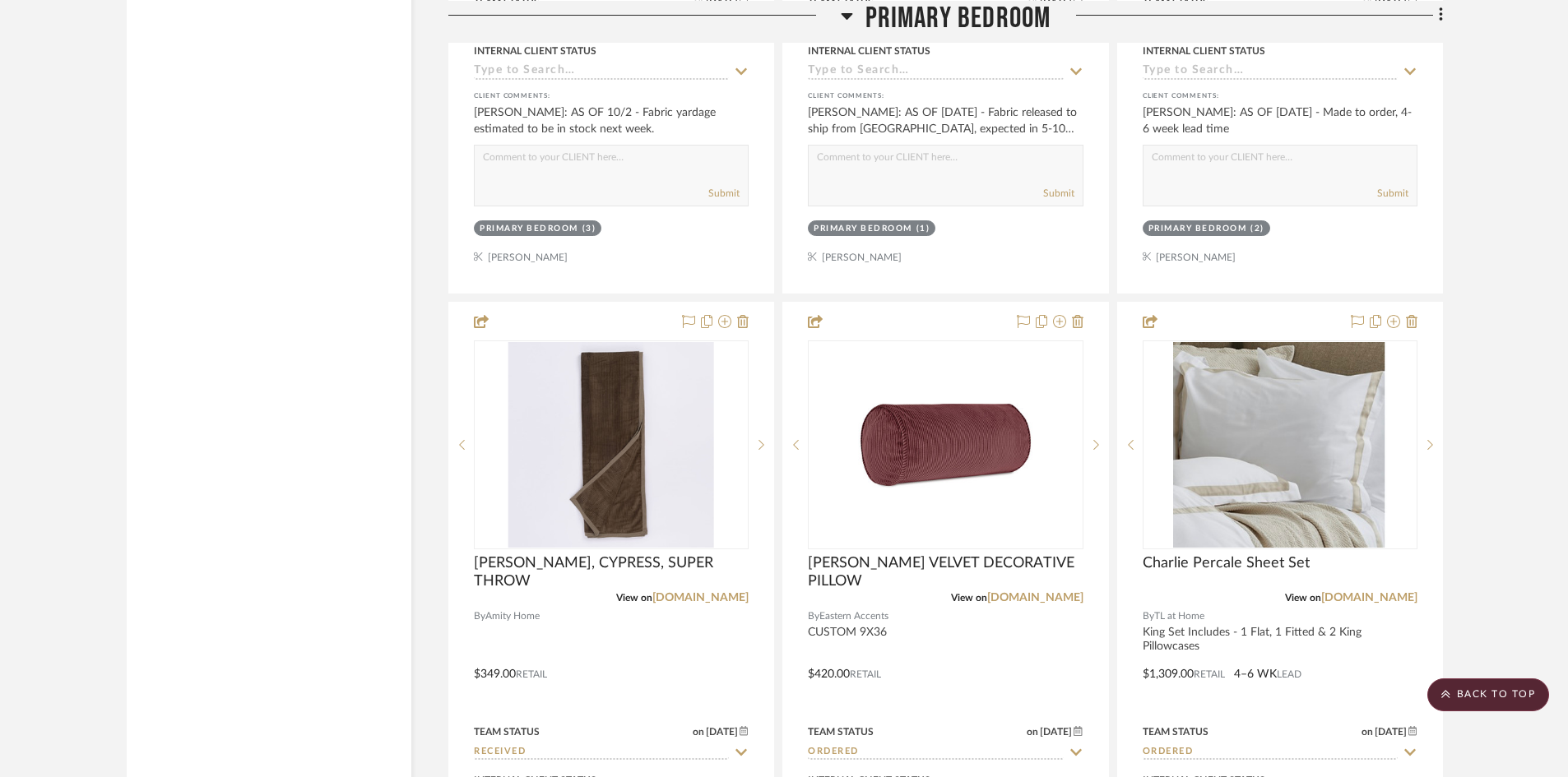
scroll to position [6005, 0]
